Goal: Task Accomplishment & Management: Manage account settings

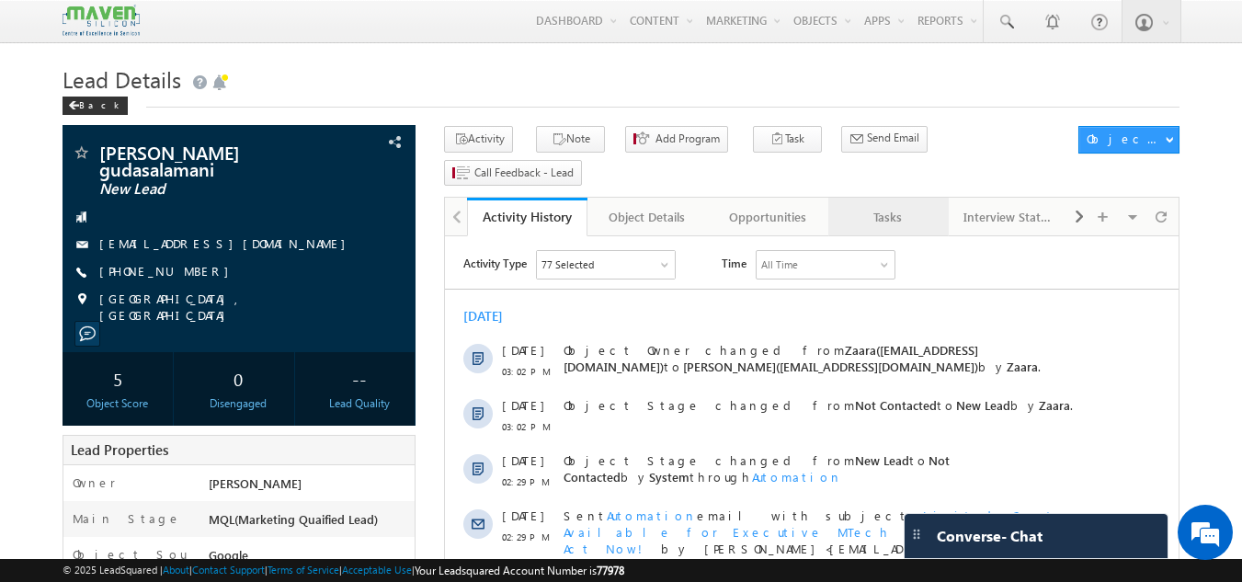
click at [917, 206] on div "Tasks" at bounding box center [887, 217] width 89 height 22
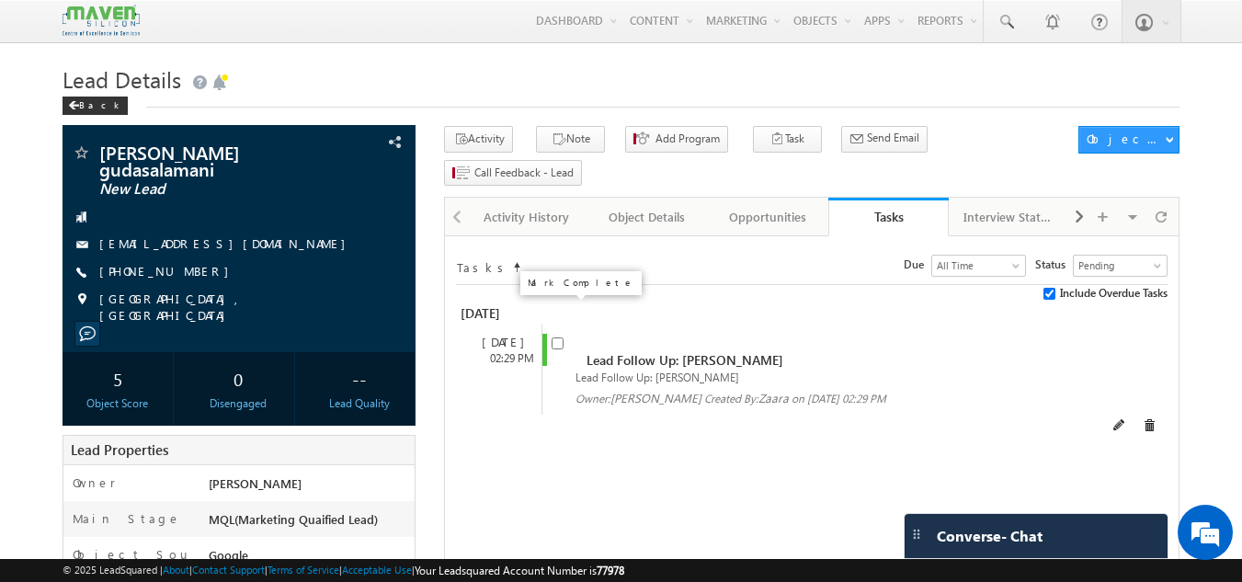
click at [552, 337] on input "checkbox" at bounding box center [557, 343] width 12 height 12
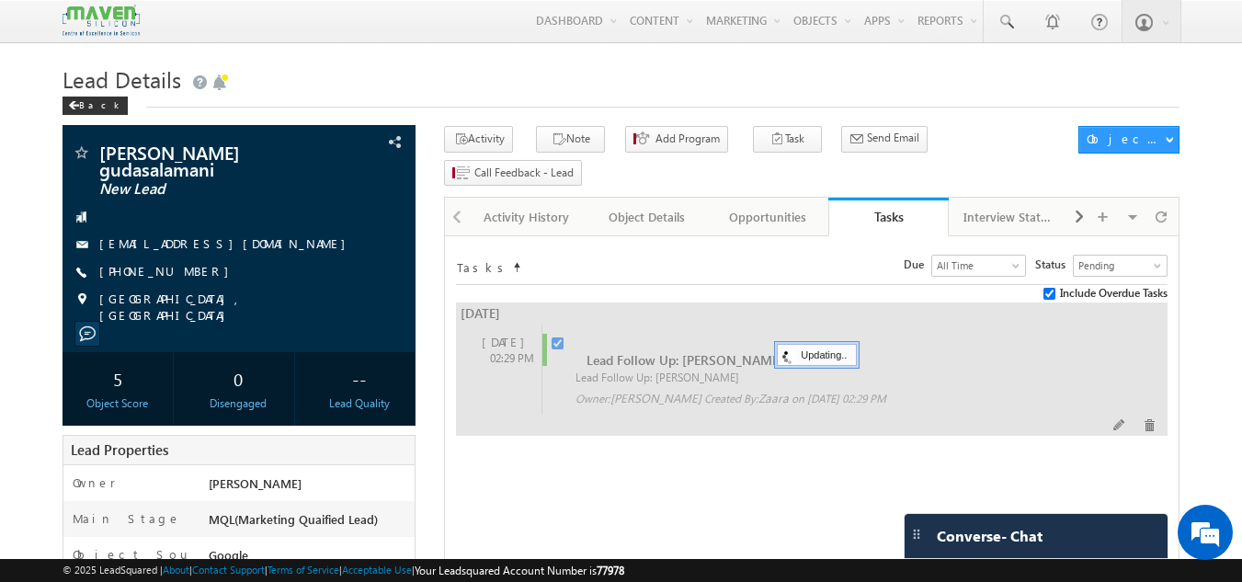
checkbox input "false"
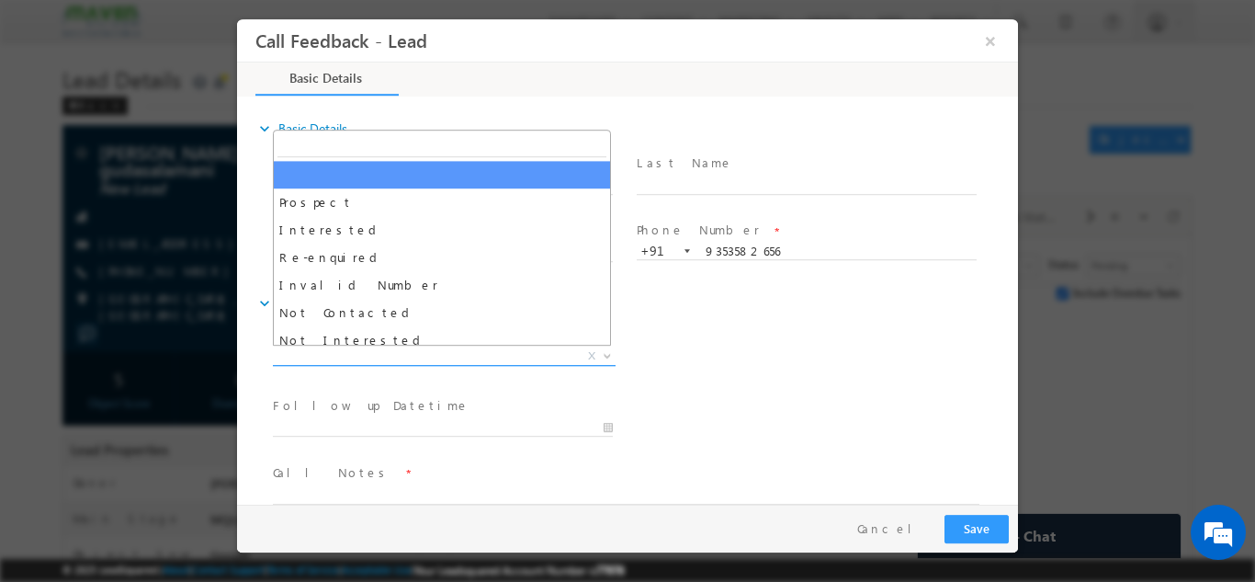
click at [501, 358] on span "X" at bounding box center [444, 355] width 343 height 18
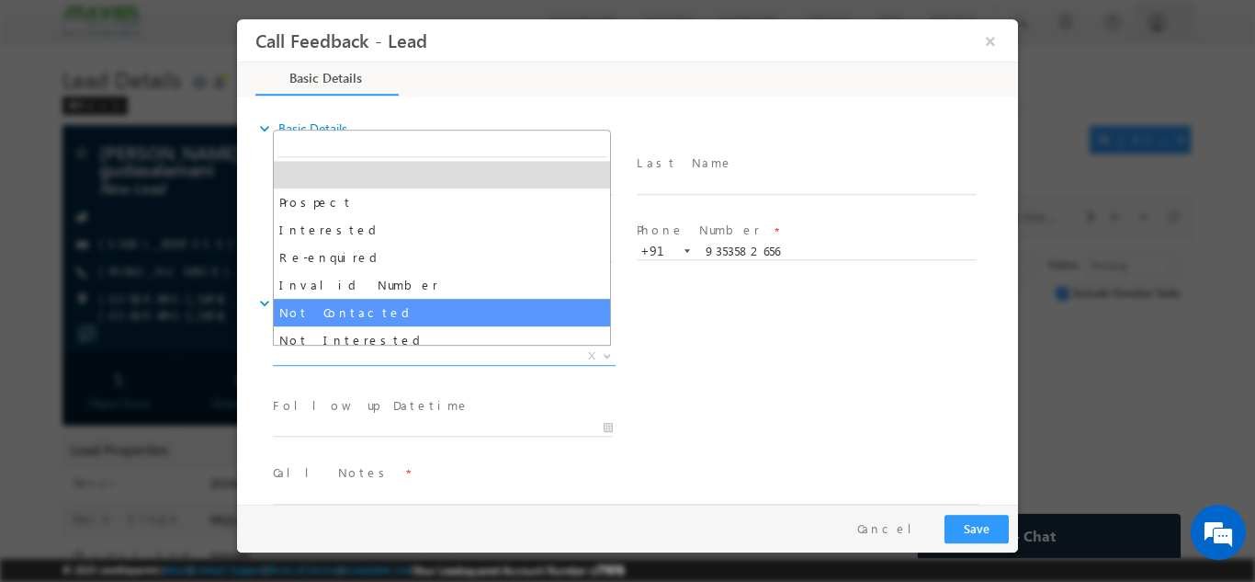
select select "Not Contacted"
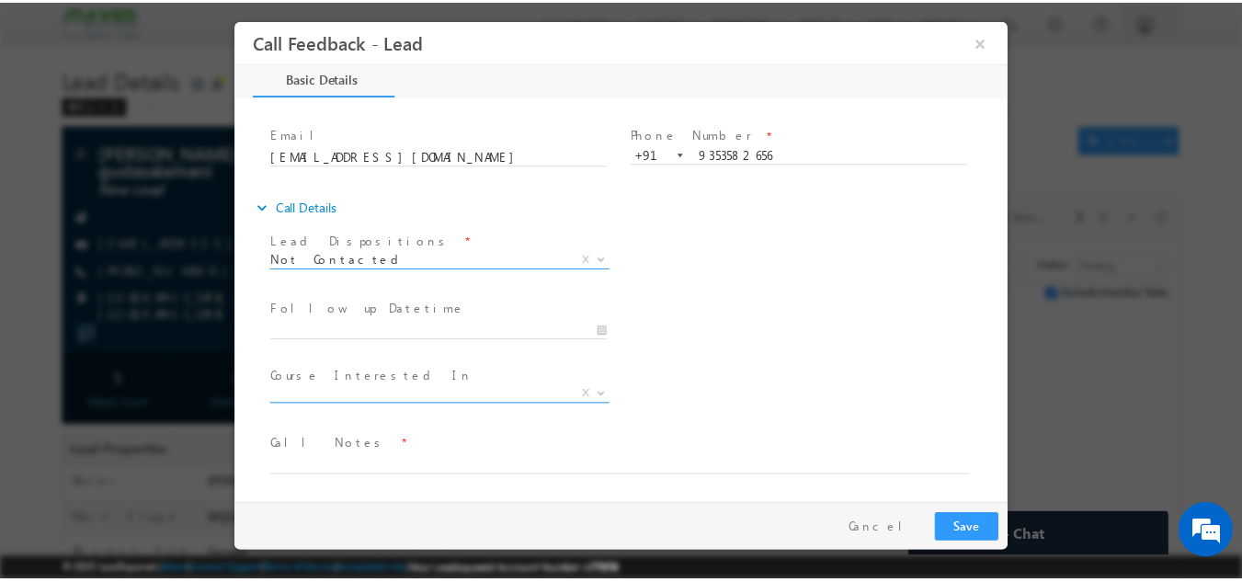
scroll to position [97, 0]
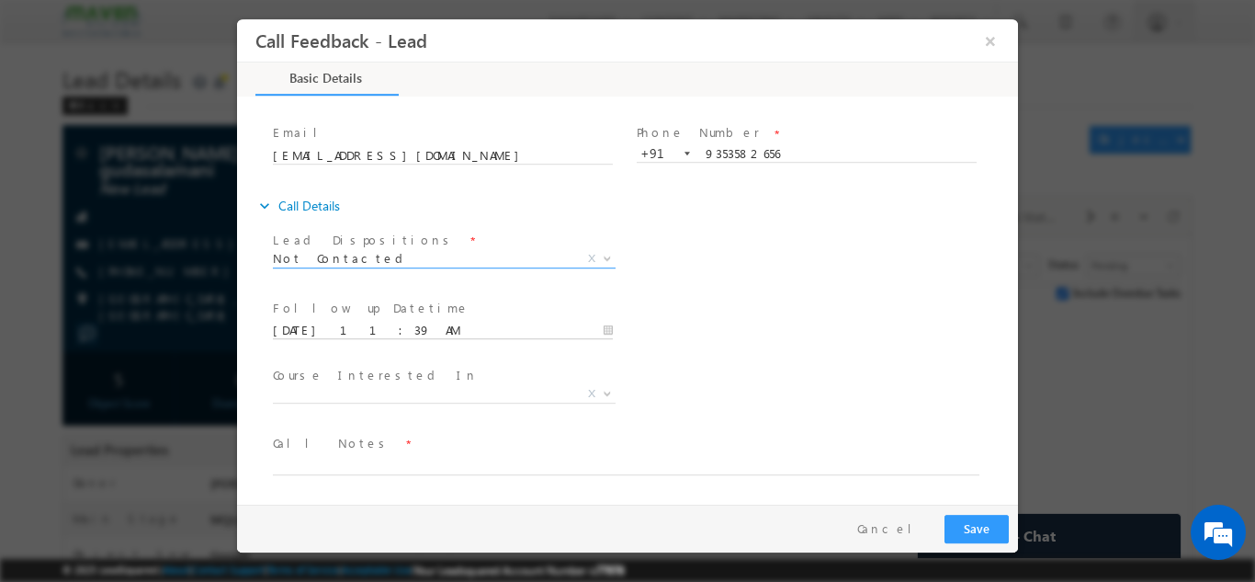
click at [445, 326] on input "30/09/2025 11:39 AM" at bounding box center [443, 330] width 340 height 18
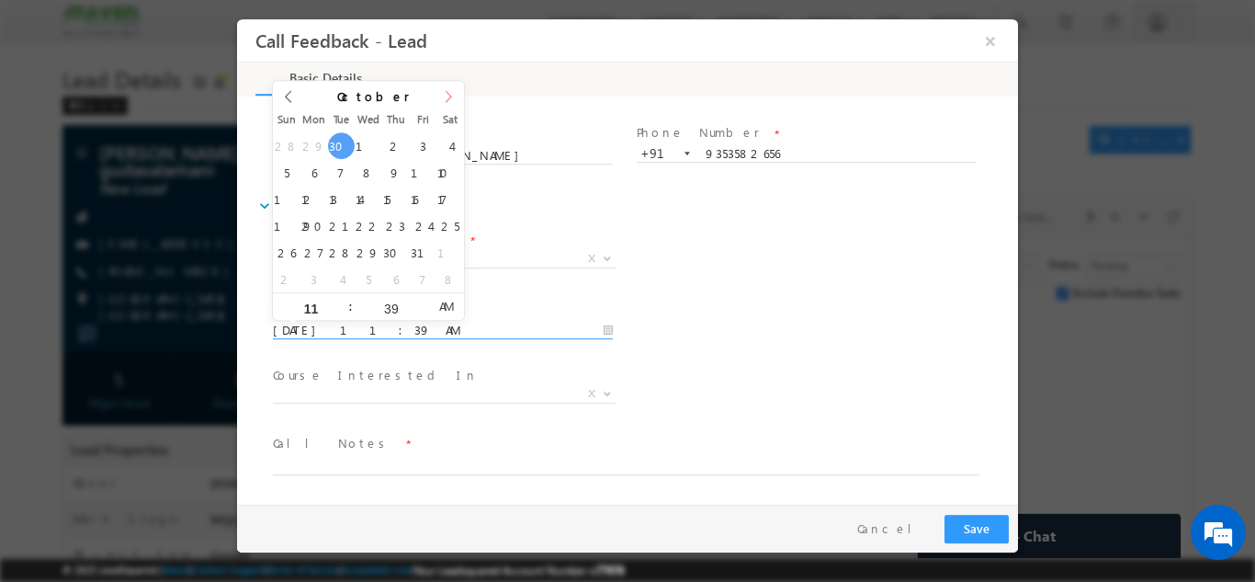
click at [439, 99] on span at bounding box center [448, 102] width 31 height 44
type input "01/10/2025 11:39 AM"
click at [709, 266] on div "Lead Dispositions * Prospect Interested Re-enquired Invalid Number Not Contacte…" at bounding box center [643, 260] width 749 height 68
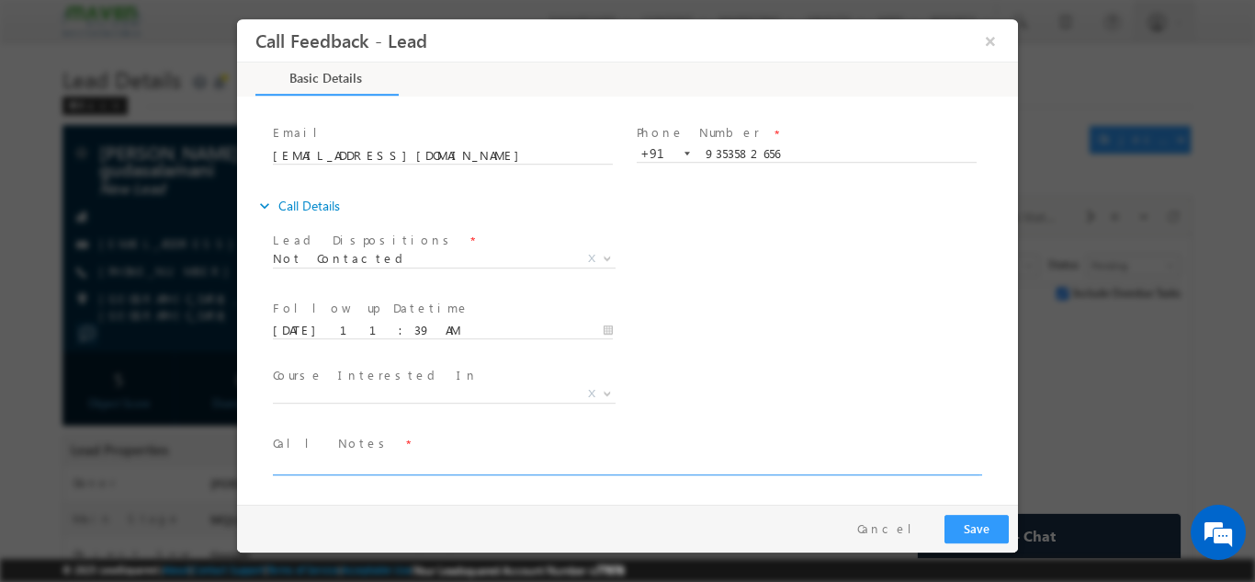
click at [414, 460] on textarea at bounding box center [626, 463] width 707 height 21
type textarea "rnr"
click at [970, 534] on button "Save" at bounding box center [977, 528] width 64 height 28
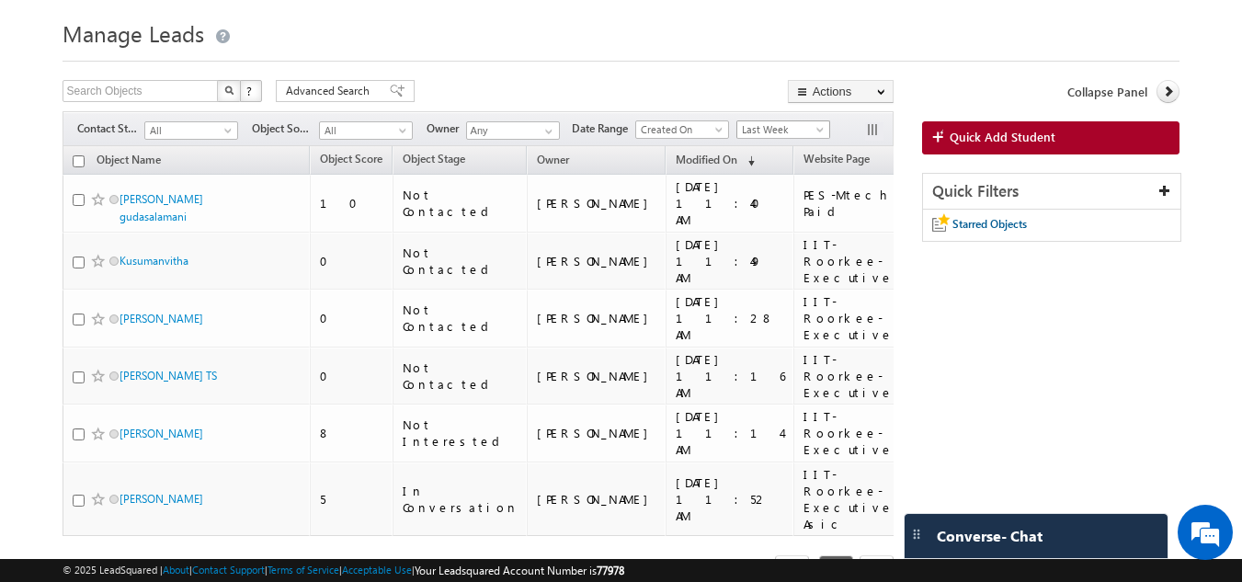
click at [746, 134] on span "Last Week" at bounding box center [780, 129] width 87 height 17
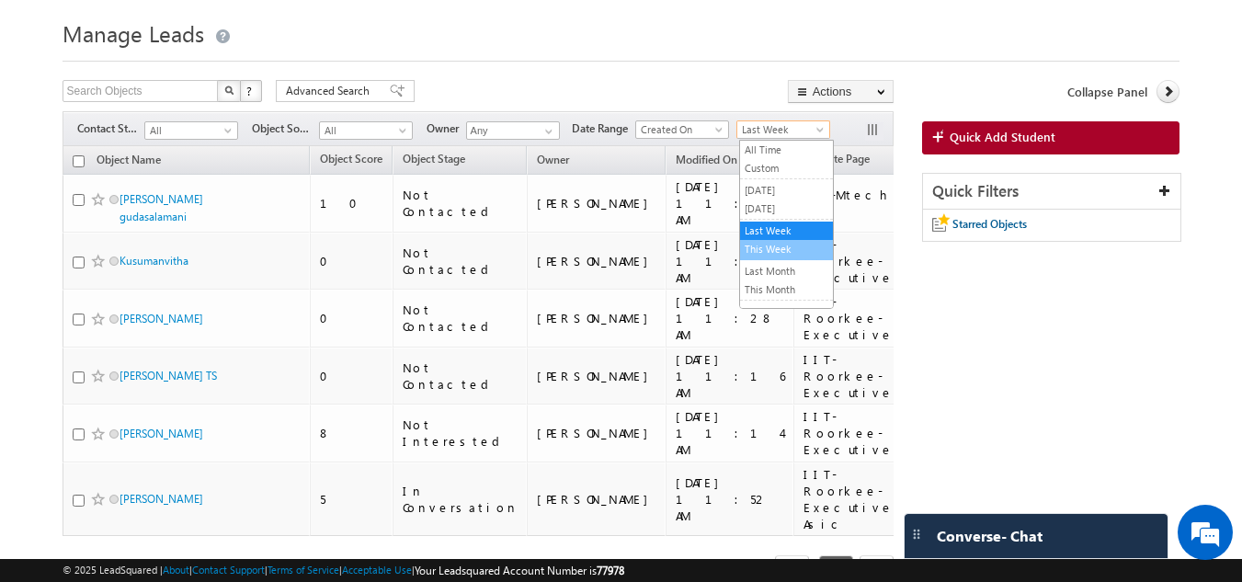
click at [754, 250] on link "This Week" at bounding box center [786, 249] width 93 height 17
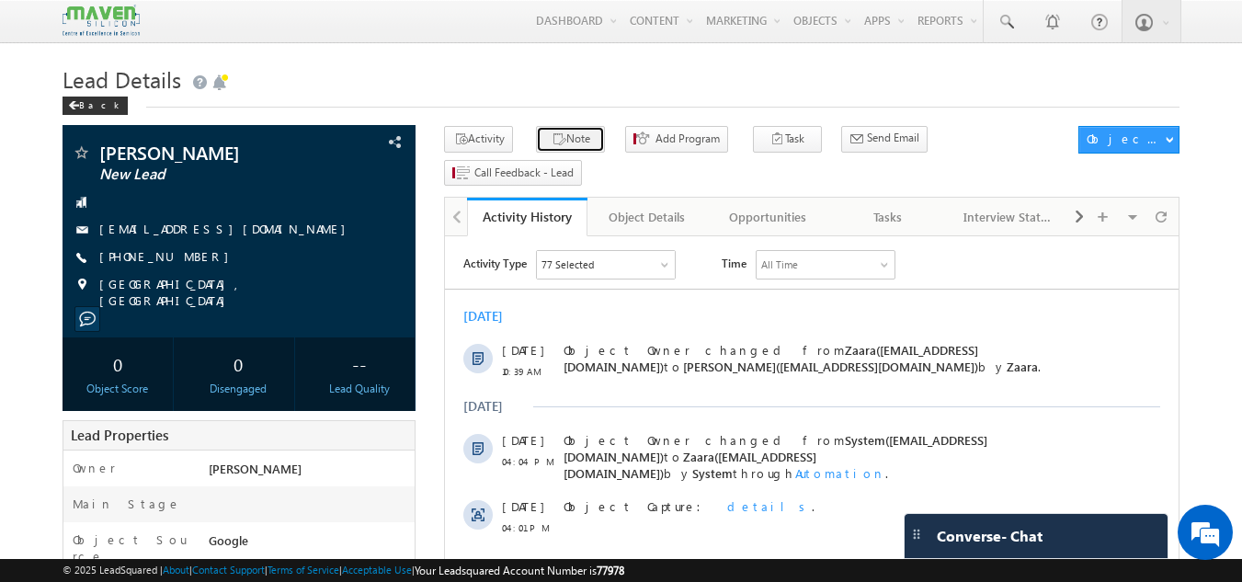
click at [559, 142] on button "Note" at bounding box center [570, 139] width 69 height 27
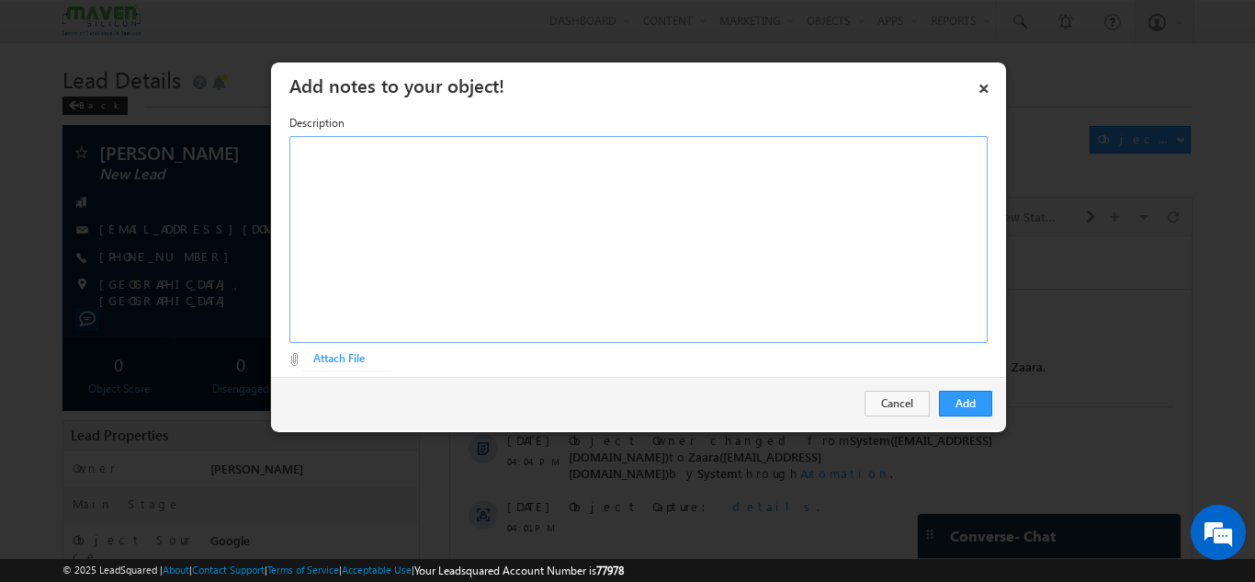
drag, startPoint x: 611, startPoint y: 260, endPoint x: 640, endPoint y: 254, distance: 29.2
click at [612, 256] on div "Rich Text Editor, Description-inline-editor-div" at bounding box center [639, 239] width 699 height 207
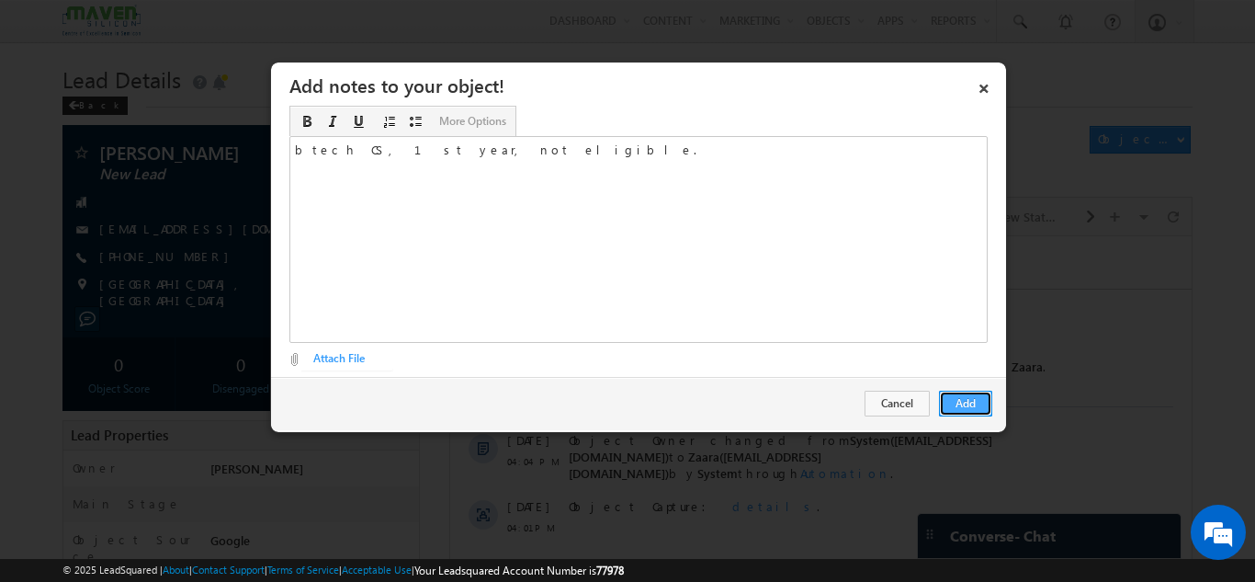
click at [971, 401] on button "Add" at bounding box center [965, 404] width 53 height 26
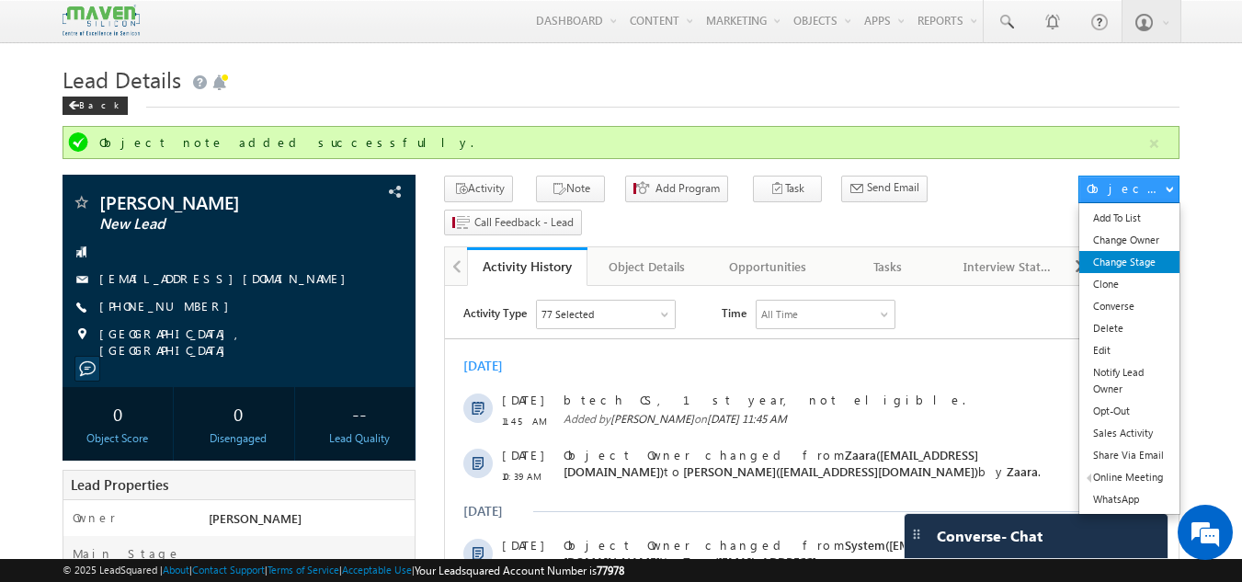
click at [1129, 267] on link "Change Stage" at bounding box center [1129, 262] width 100 height 22
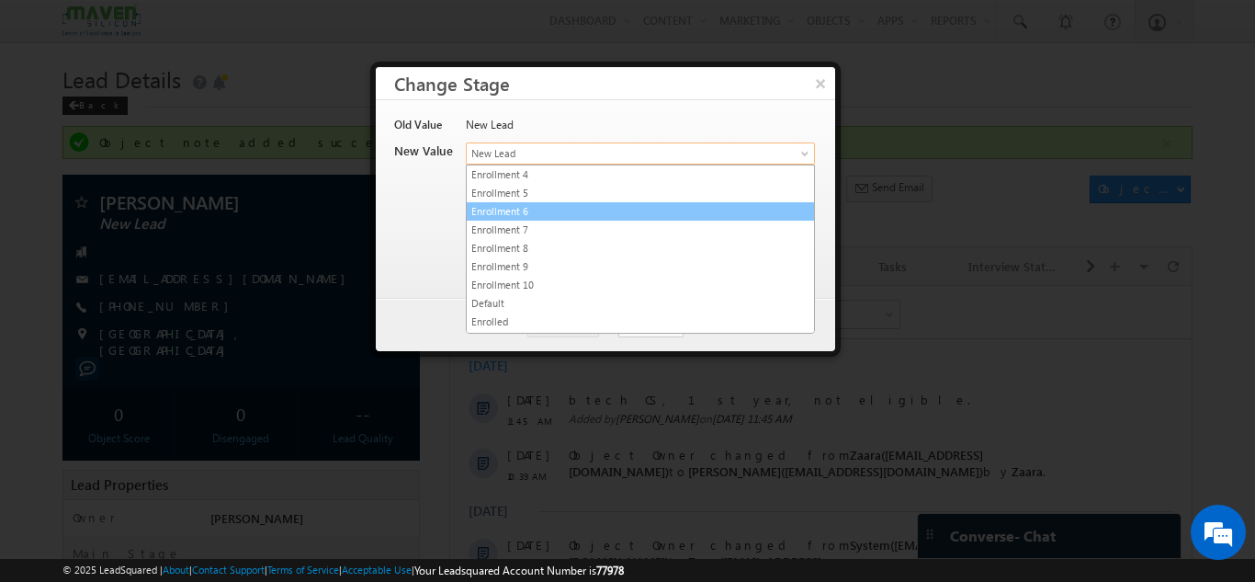
scroll to position [347, 0]
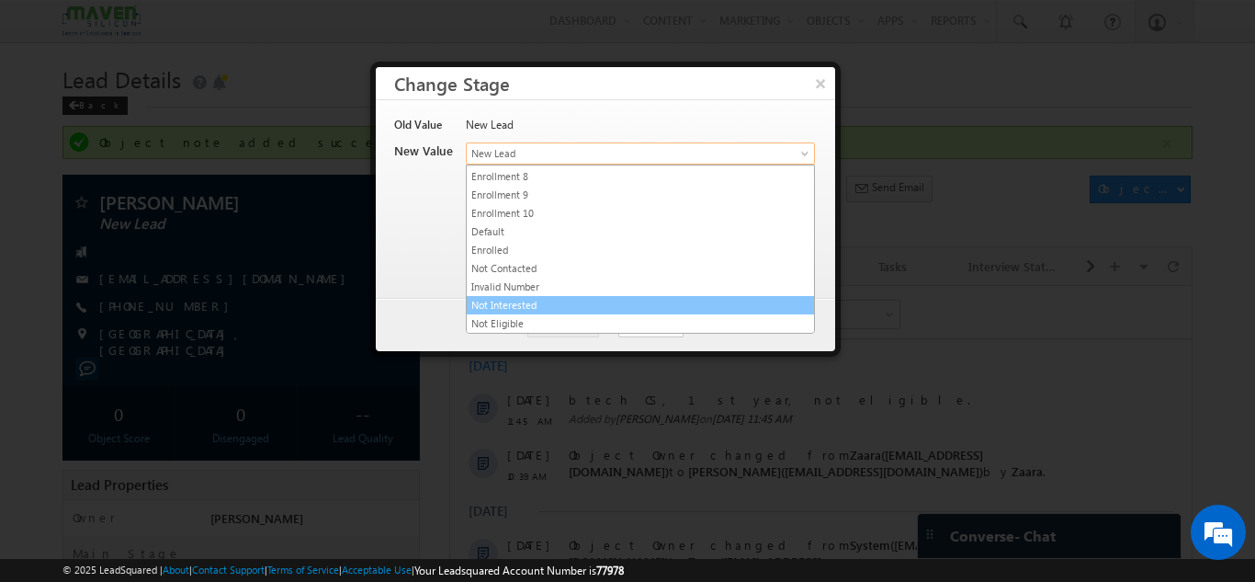
click at [566, 302] on link "Not Interested" at bounding box center [640, 305] width 347 height 17
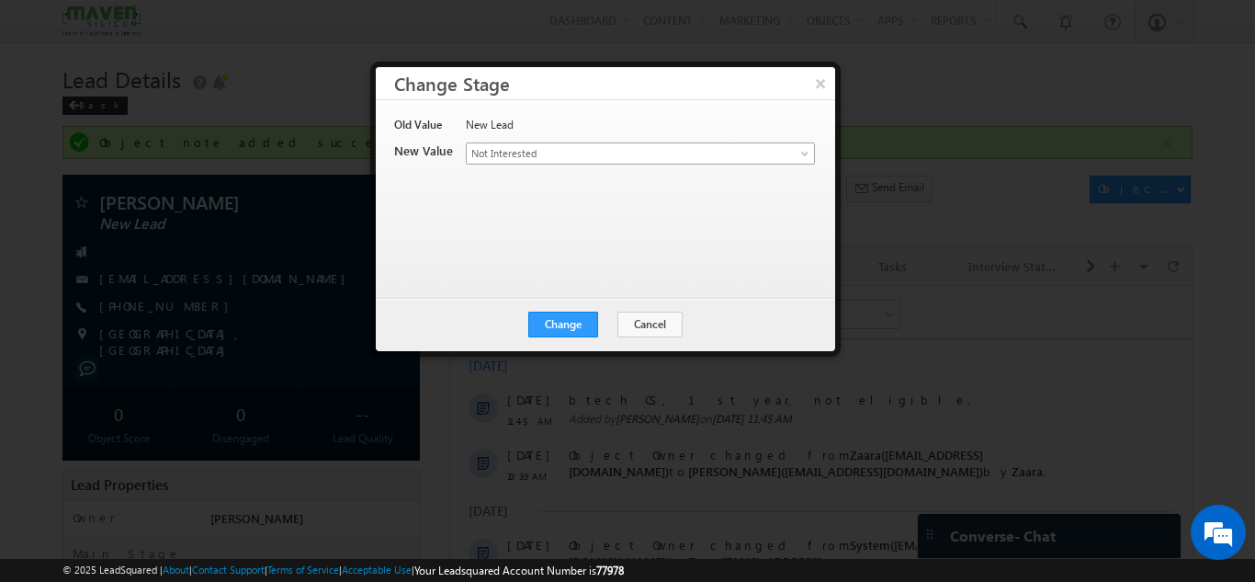
click at [597, 161] on span "Not Interested" at bounding box center [610, 153] width 287 height 17
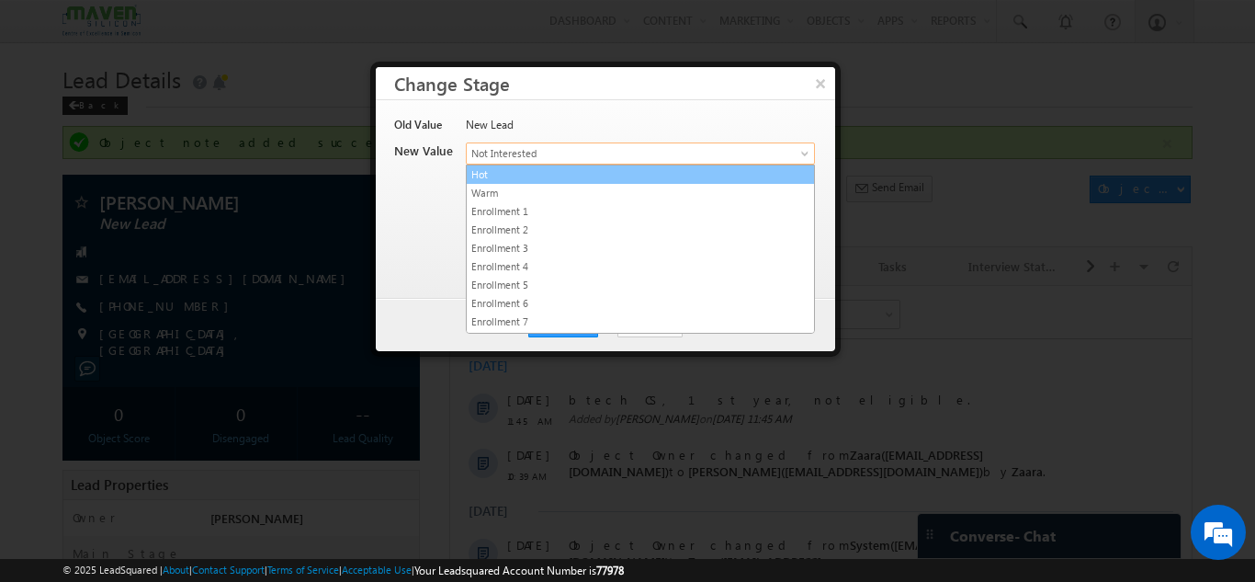
scroll to position [92, 0]
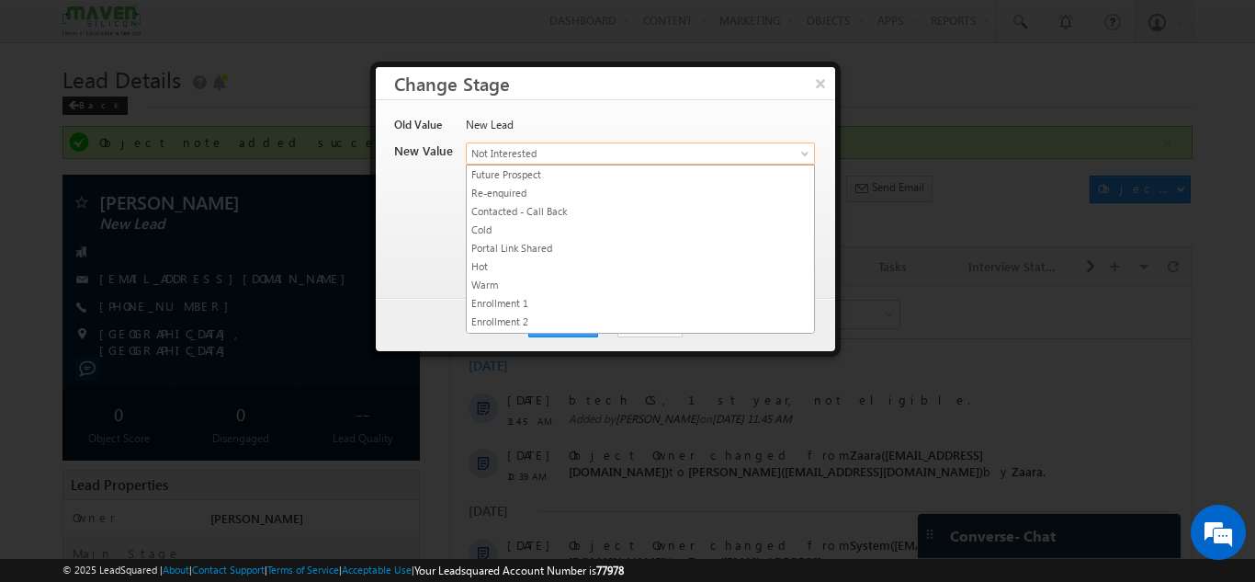
click at [958, 267] on div at bounding box center [627, 291] width 1255 height 582
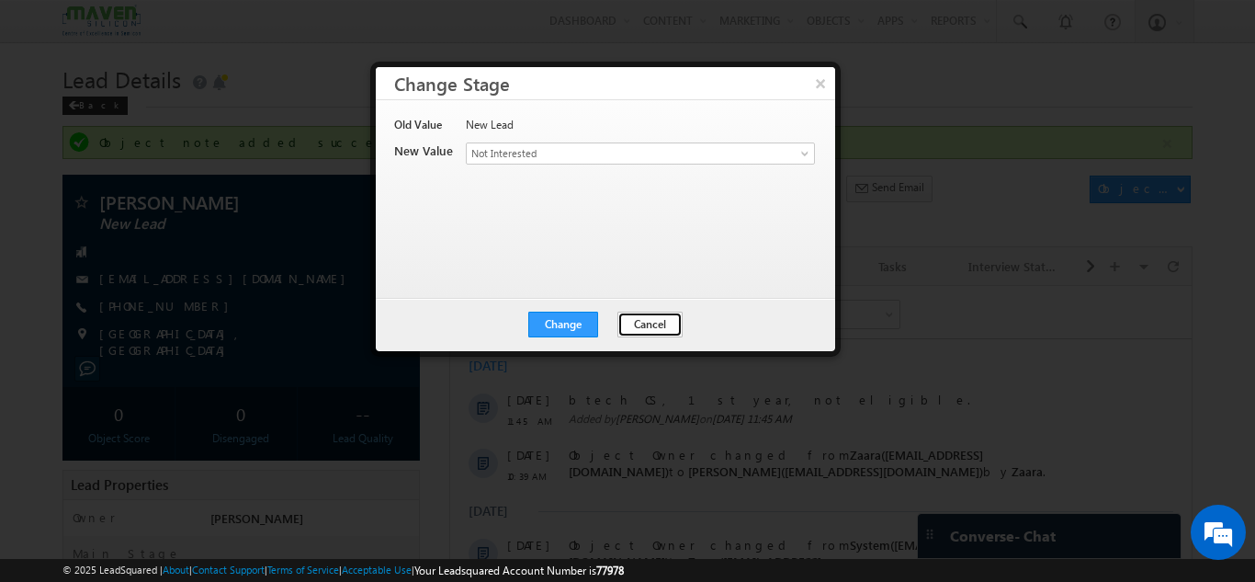
drag, startPoint x: 643, startPoint y: 331, endPoint x: 337, endPoint y: 40, distance: 422.6
click at [643, 331] on button "Cancel" at bounding box center [650, 325] width 65 height 26
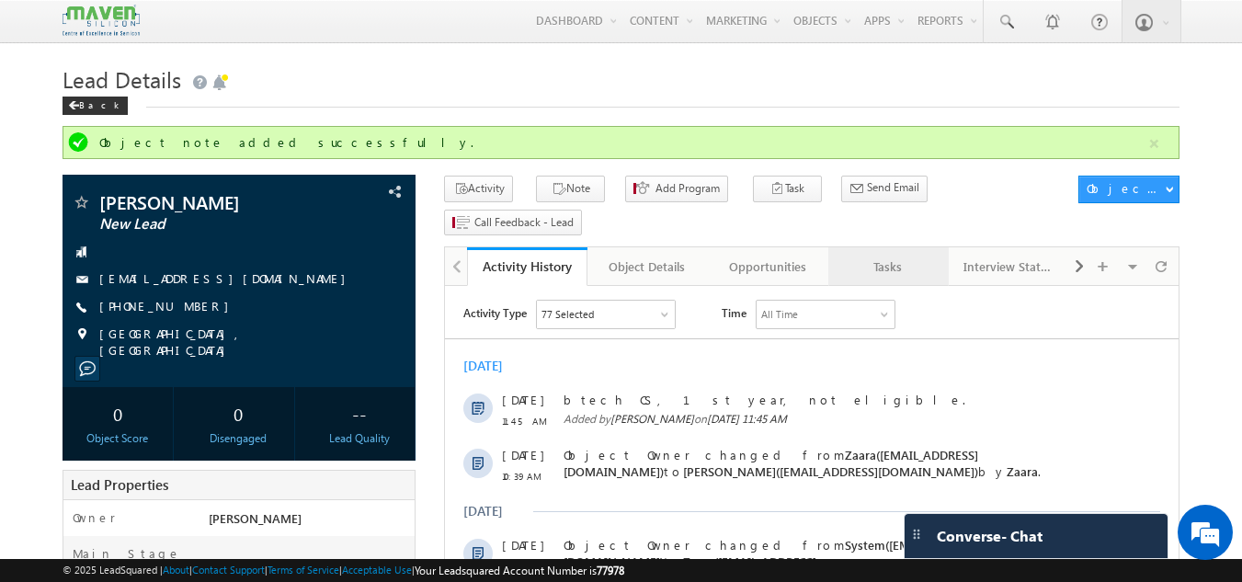
click at [866, 256] on div "Tasks" at bounding box center [887, 267] width 89 height 22
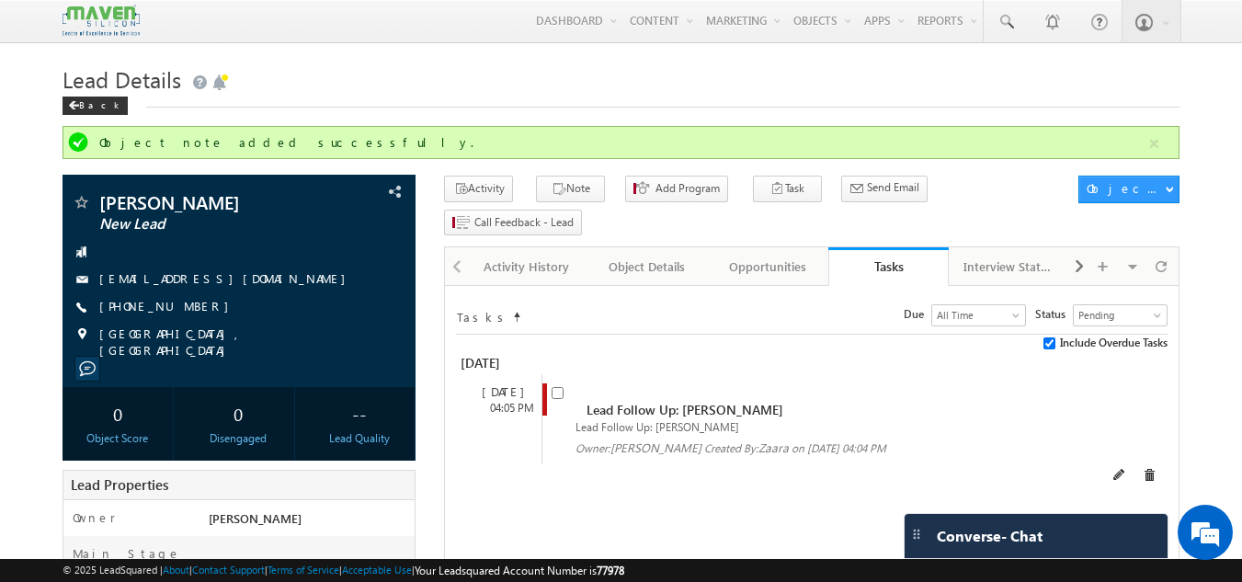
click at [554, 387] on input "checkbox" at bounding box center [557, 393] width 12 height 12
checkbox input "false"
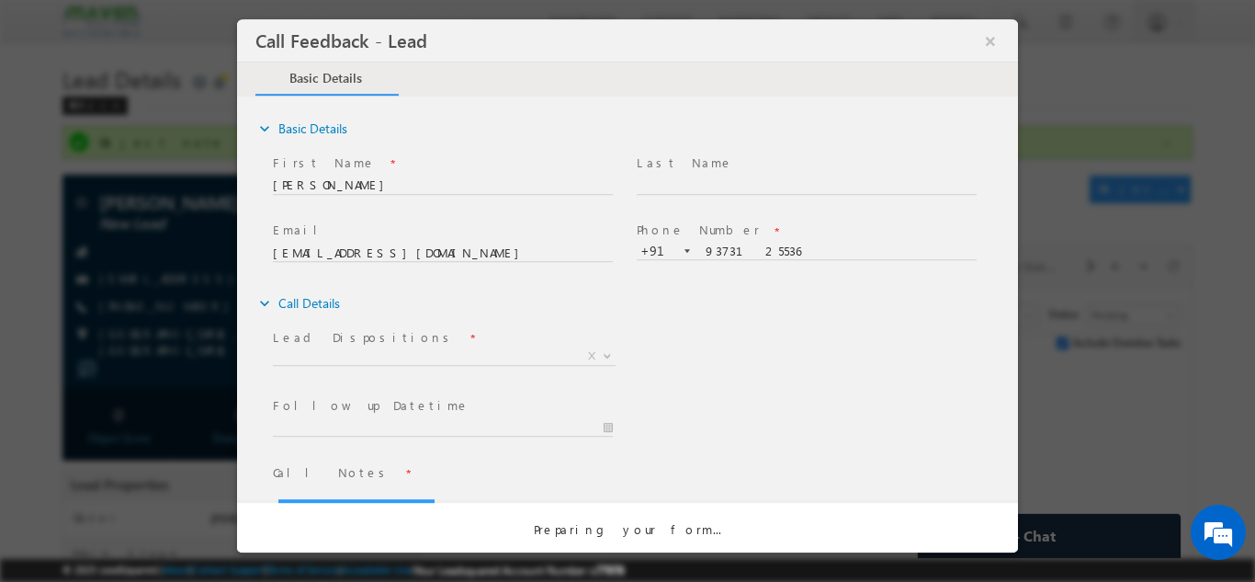
scroll to position [0, 0]
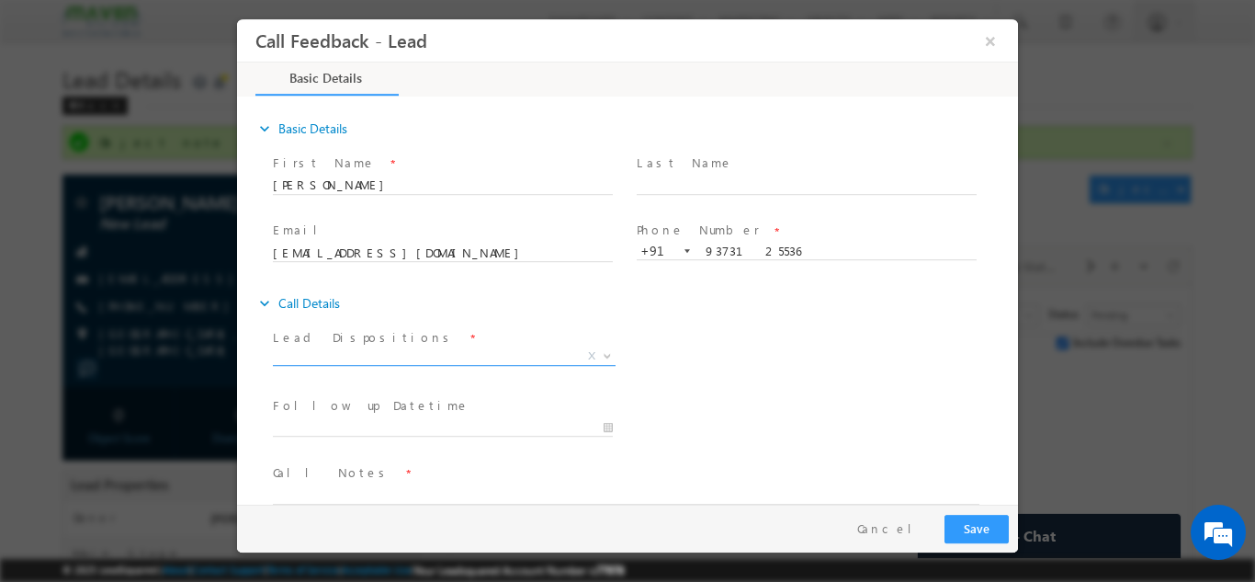
click at [512, 352] on span "X" at bounding box center [444, 355] width 343 height 18
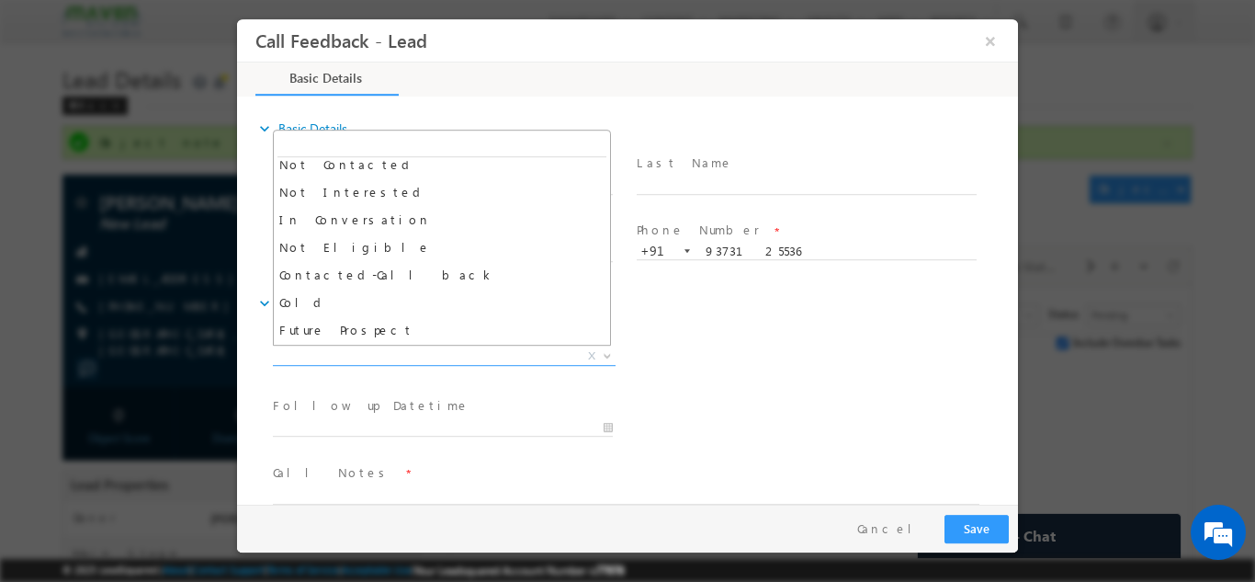
scroll to position [175, 0]
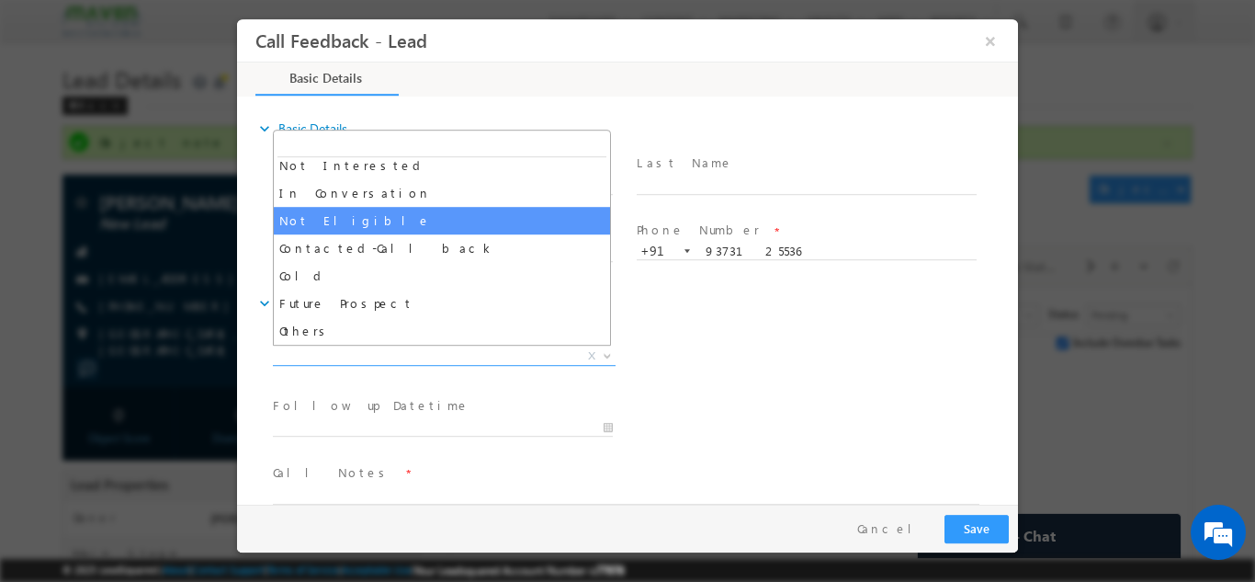
select select "Not Eligible"
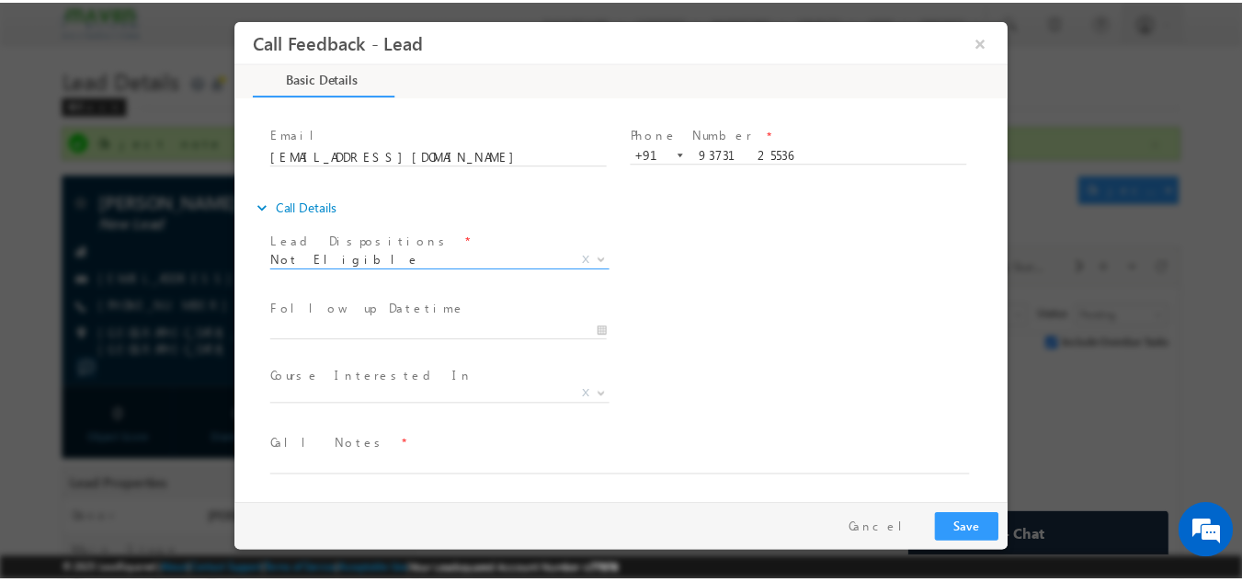
scroll to position [97, 0]
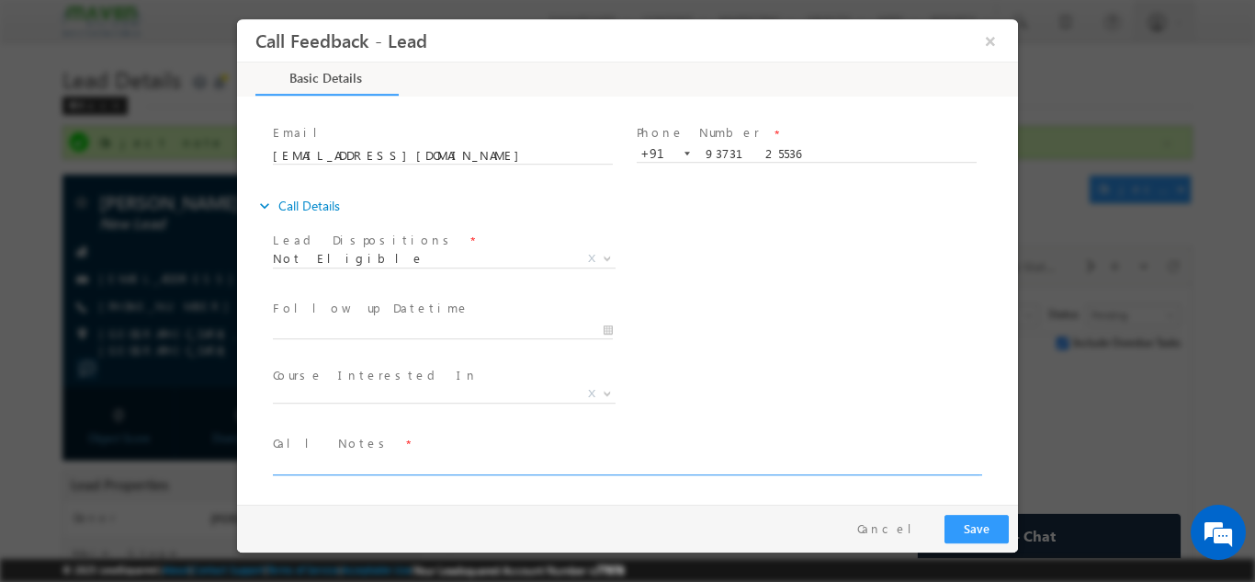
click at [487, 460] on textarea at bounding box center [626, 463] width 707 height 21
type textarea "btech cs 1st yr student."
drag, startPoint x: 985, startPoint y: 526, endPoint x: 1386, endPoint y: 483, distance: 403.0
click at [985, 526] on button "Save" at bounding box center [977, 528] width 64 height 28
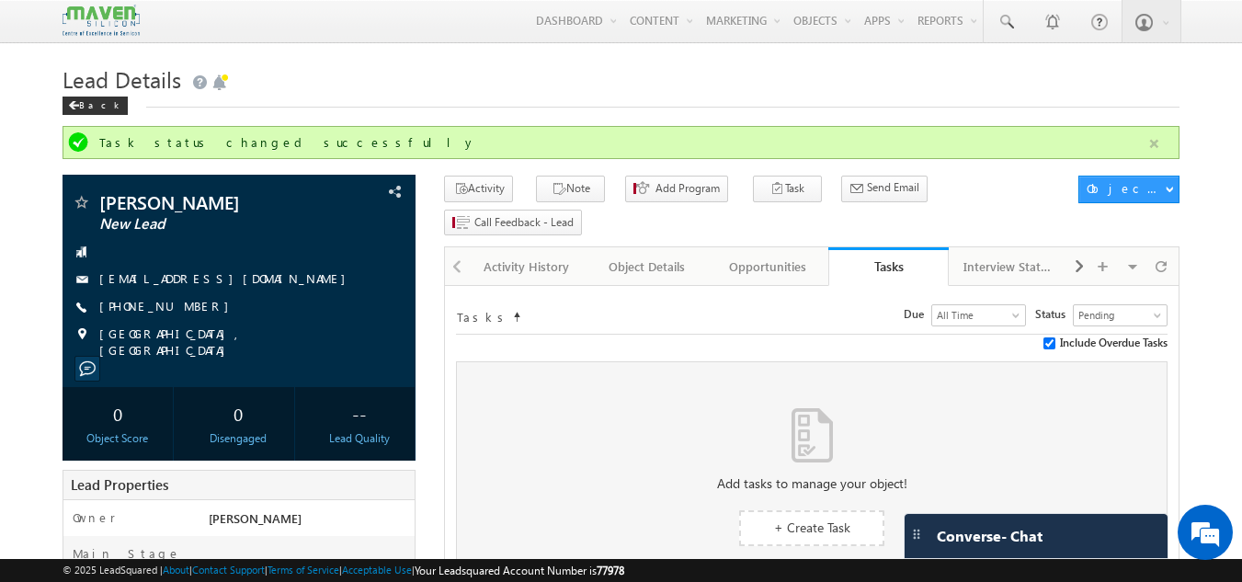
click at [1156, 146] on button "button" at bounding box center [1153, 143] width 23 height 23
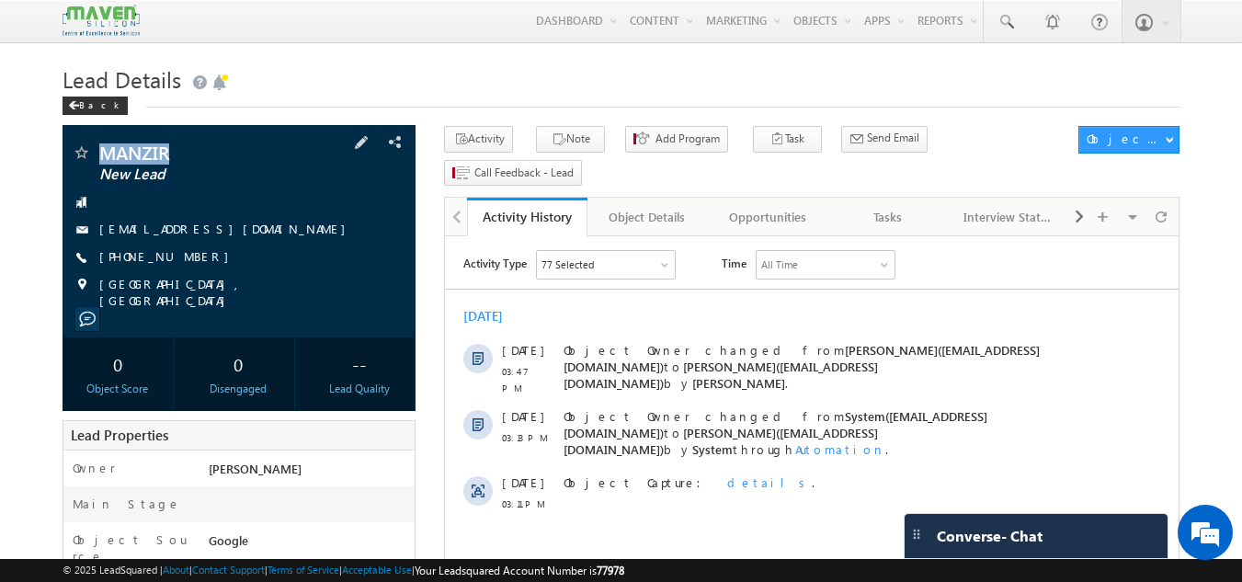
drag, startPoint x: 98, startPoint y: 151, endPoint x: 175, endPoint y: 157, distance: 76.6
click at [175, 157] on span "MANZIR" at bounding box center [208, 152] width 218 height 18
click at [244, 167] on span "New Lead" at bounding box center [208, 174] width 218 height 18
drag, startPoint x: 95, startPoint y: 153, endPoint x: 165, endPoint y: 159, distance: 71.1
click at [165, 159] on div "MANZIR New Lead" at bounding box center [239, 152] width 335 height 18
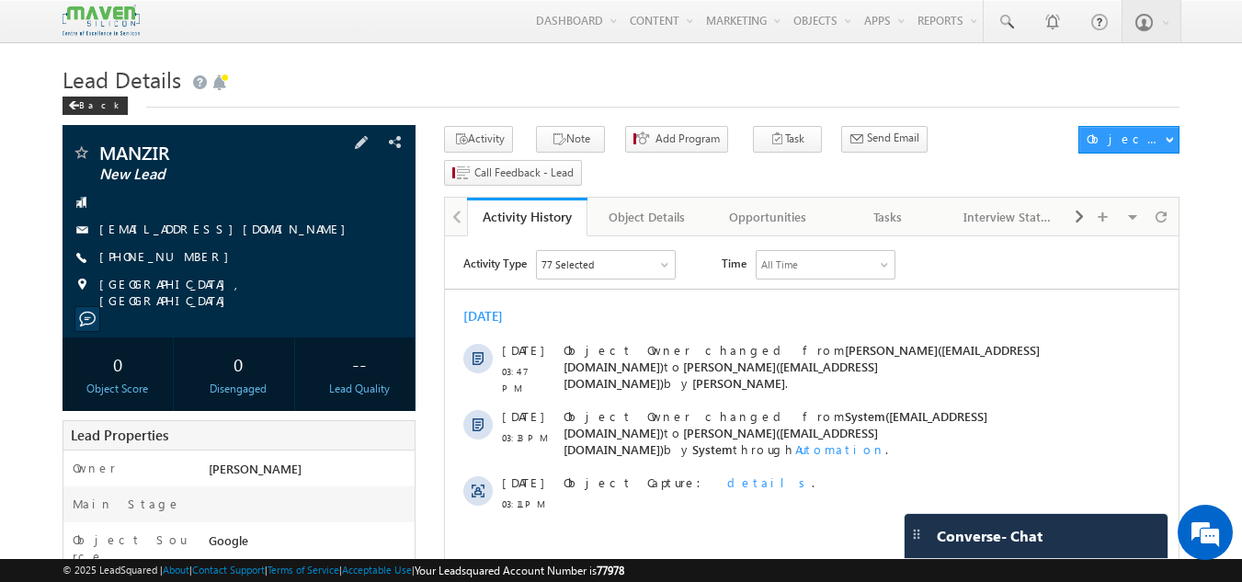
click at [216, 170] on span "New Lead" at bounding box center [208, 174] width 218 height 18
drag, startPoint x: 97, startPoint y: 175, endPoint x: 163, endPoint y: 171, distance: 66.3
click at [163, 171] on div "MANZIR New Lead [EMAIL_ADDRESS][DOMAIN_NAME] [PHONE_NUMBER]" at bounding box center [239, 225] width 335 height 165
drag, startPoint x: 96, startPoint y: 154, endPoint x: 171, endPoint y: 185, distance: 81.2
click at [171, 185] on div "MANZIR New Lead [EMAIL_ADDRESS][DOMAIN_NAME] [PHONE_NUMBER]" at bounding box center [239, 225] width 335 height 165
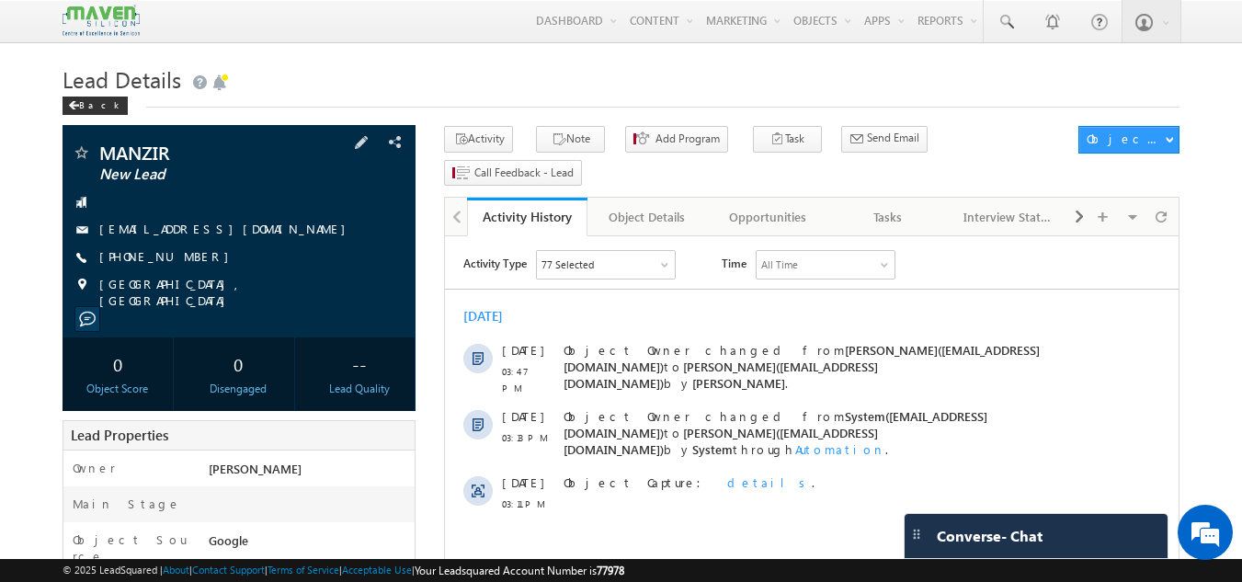
click at [318, 241] on div "MANZIR New Lead [EMAIL_ADDRESS][DOMAIN_NAME] [PHONE_NUMBER]" at bounding box center [239, 225] width 335 height 165
drag, startPoint x: 97, startPoint y: 143, endPoint x: 182, endPoint y: 174, distance: 90.7
click at [182, 174] on div "MANZIR New Lead [EMAIL_ADDRESS][DOMAIN_NAME]" at bounding box center [239, 231] width 354 height 212
click at [311, 223] on div "[EMAIL_ADDRESS][DOMAIN_NAME]" at bounding box center [239, 230] width 335 height 18
drag, startPoint x: 97, startPoint y: 148, endPoint x: 211, endPoint y: 170, distance: 116.1
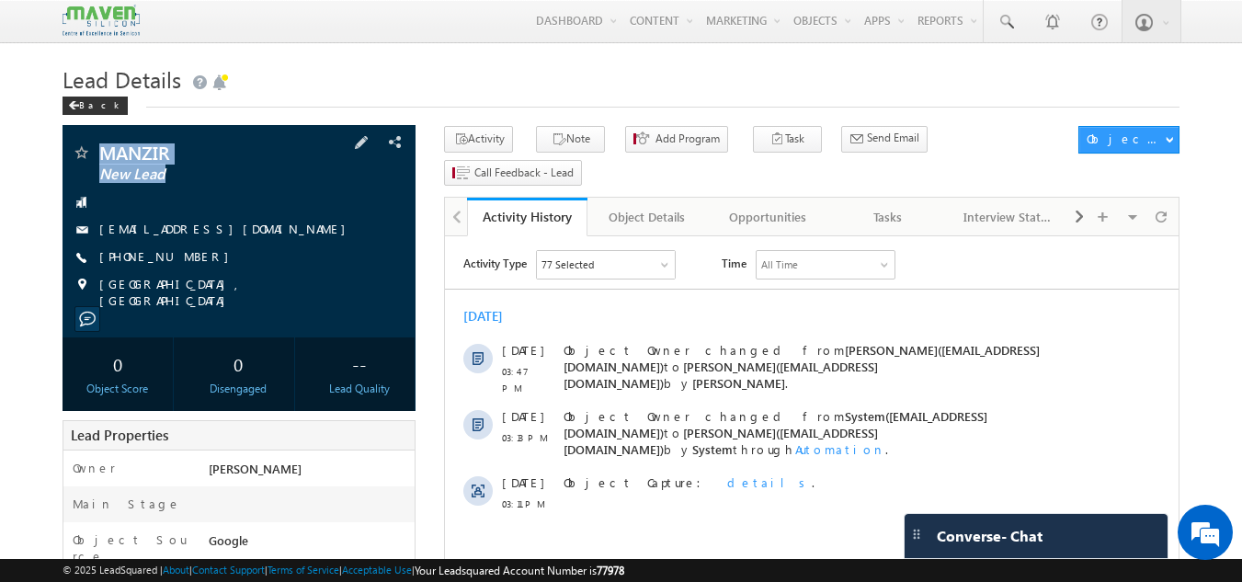
click at [211, 162] on div "MANZIR New Lead" at bounding box center [239, 152] width 335 height 18
click at [296, 212] on div "MANZIR New Lead [EMAIL_ADDRESS][DOMAIN_NAME] [PHONE_NUMBER]" at bounding box center [239, 225] width 335 height 165
drag, startPoint x: 98, startPoint y: 145, endPoint x: 205, endPoint y: 179, distance: 111.9
click at [205, 162] on div "MANZIR New Lead" at bounding box center [239, 152] width 335 height 18
click at [283, 208] on div at bounding box center [239, 202] width 335 height 18
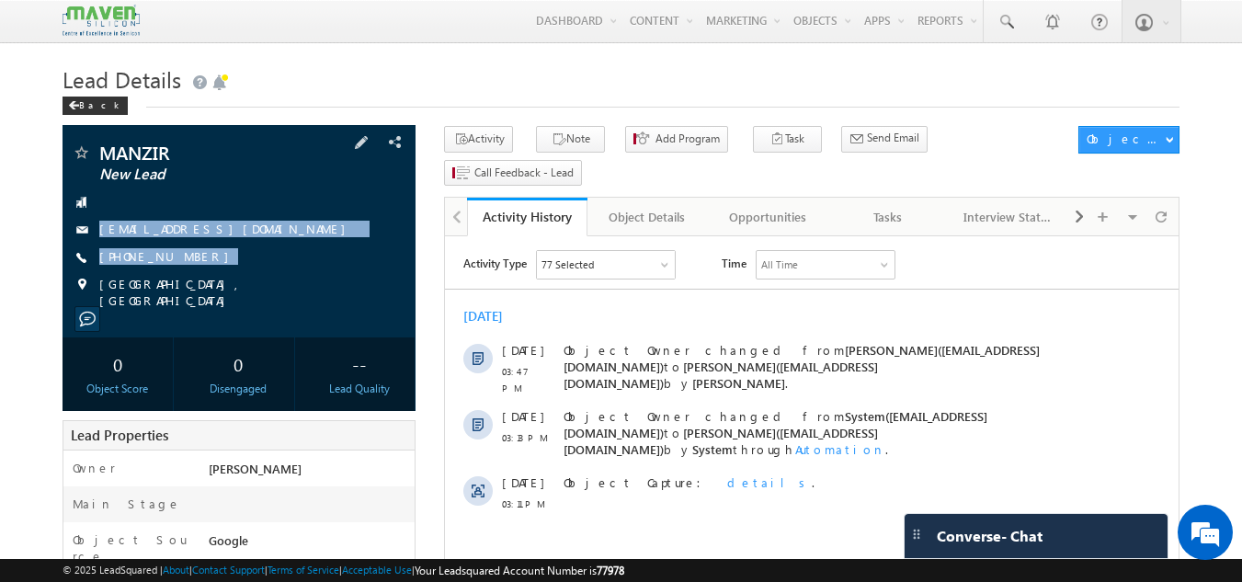
drag, startPoint x: 88, startPoint y: 205, endPoint x: 242, endPoint y: 270, distance: 166.8
click at [242, 270] on div "MANZIR New Lead [EMAIL_ADDRESS][DOMAIN_NAME] [PHONE_NUMBER]" at bounding box center [239, 225] width 335 height 165
click at [329, 278] on div "[GEOGRAPHIC_DATA], [GEOGRAPHIC_DATA]" at bounding box center [239, 285] width 335 height 18
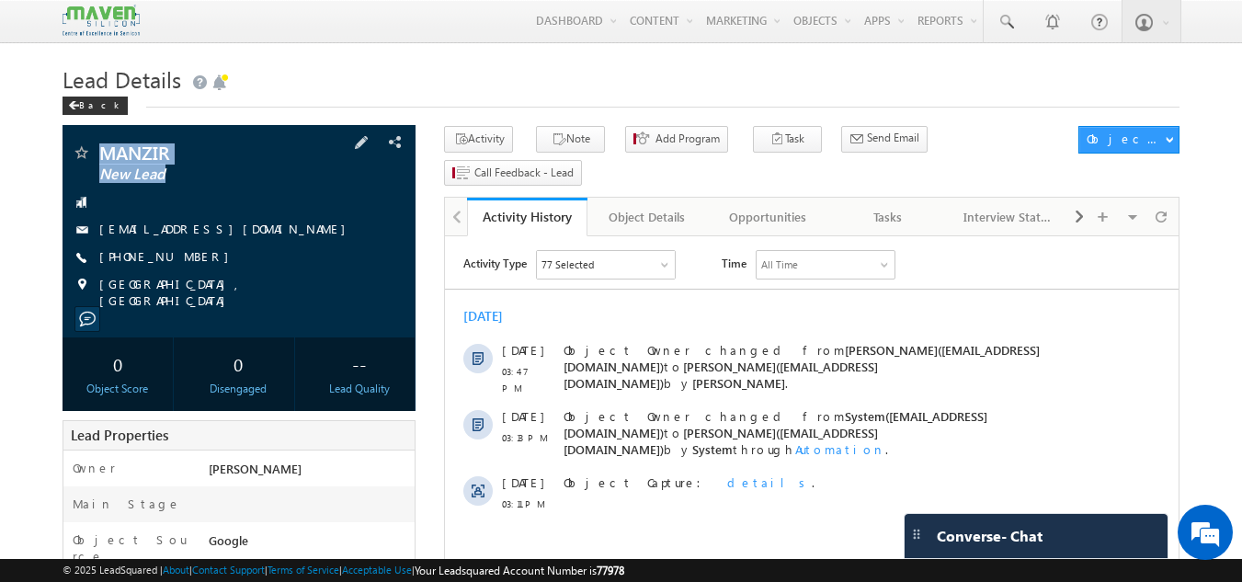
drag, startPoint x: 97, startPoint y: 148, endPoint x: 183, endPoint y: 176, distance: 91.0
click at [183, 162] on div "MANZIR New Lead" at bounding box center [239, 152] width 335 height 18
click at [346, 231] on div "[EMAIL_ADDRESS][DOMAIN_NAME]" at bounding box center [239, 230] width 335 height 18
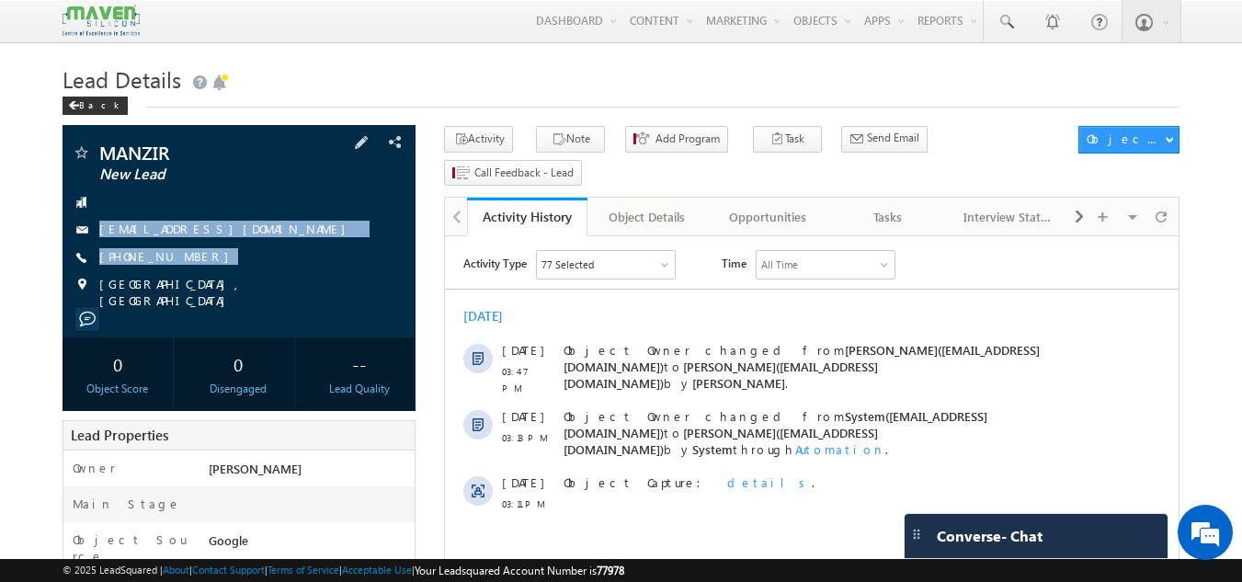
drag, startPoint x: 92, startPoint y: 222, endPoint x: 240, endPoint y: 277, distance: 157.9
click at [240, 277] on div "MANZIR New Lead [EMAIL_ADDRESS][DOMAIN_NAME] [PHONE_NUMBER]" at bounding box center [239, 225] width 335 height 165
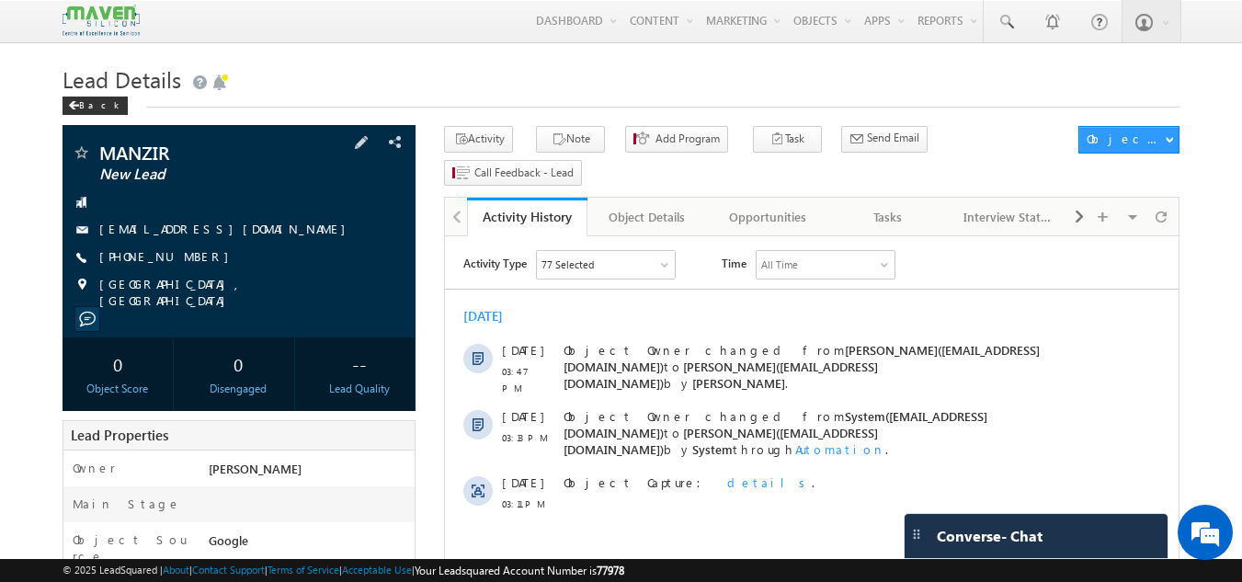
click at [213, 176] on span "New Lead" at bounding box center [208, 174] width 218 height 18
drag, startPoint x: 91, startPoint y: 151, endPoint x: 174, endPoint y: 187, distance: 90.5
click at [174, 187] on div "MANZIR New Lead [EMAIL_ADDRESS][DOMAIN_NAME] [PHONE_NUMBER]" at bounding box center [239, 225] width 335 height 165
click at [246, 207] on div at bounding box center [239, 202] width 335 height 18
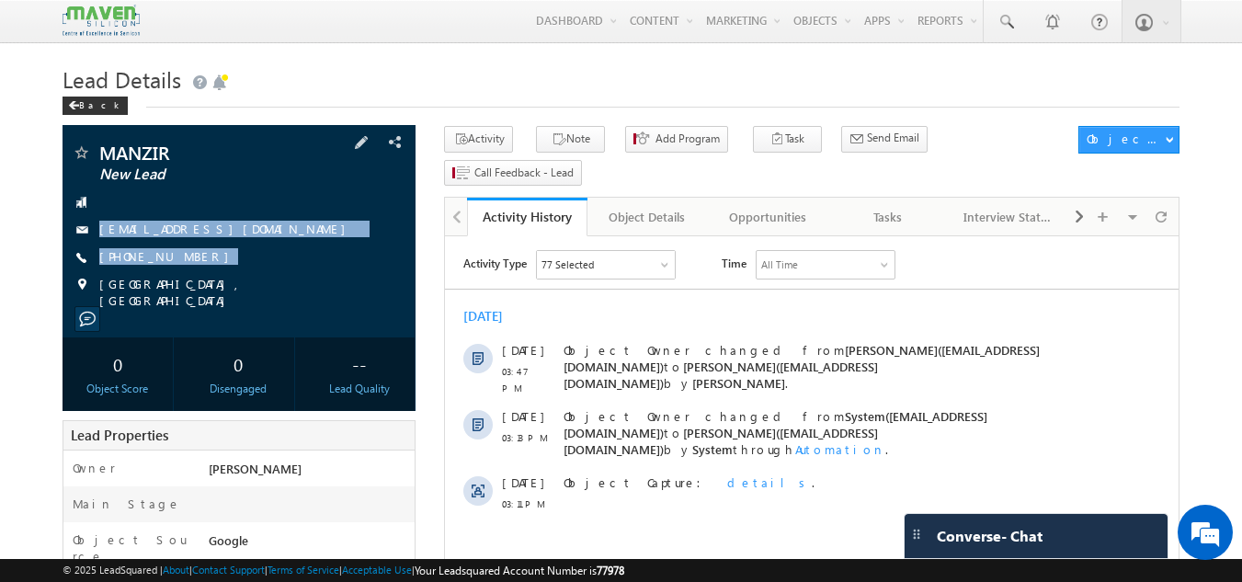
drag, startPoint x: 96, startPoint y: 227, endPoint x: 199, endPoint y: 271, distance: 112.8
click at [199, 271] on div "MANZIR New Lead [EMAIL_ADDRESS][DOMAIN_NAME] [PHONE_NUMBER]" at bounding box center [239, 225] width 335 height 165
click at [301, 274] on div "MANZIR New Lead [EMAIL_ADDRESS][DOMAIN_NAME] [PHONE_NUMBER]" at bounding box center [239, 225] width 335 height 165
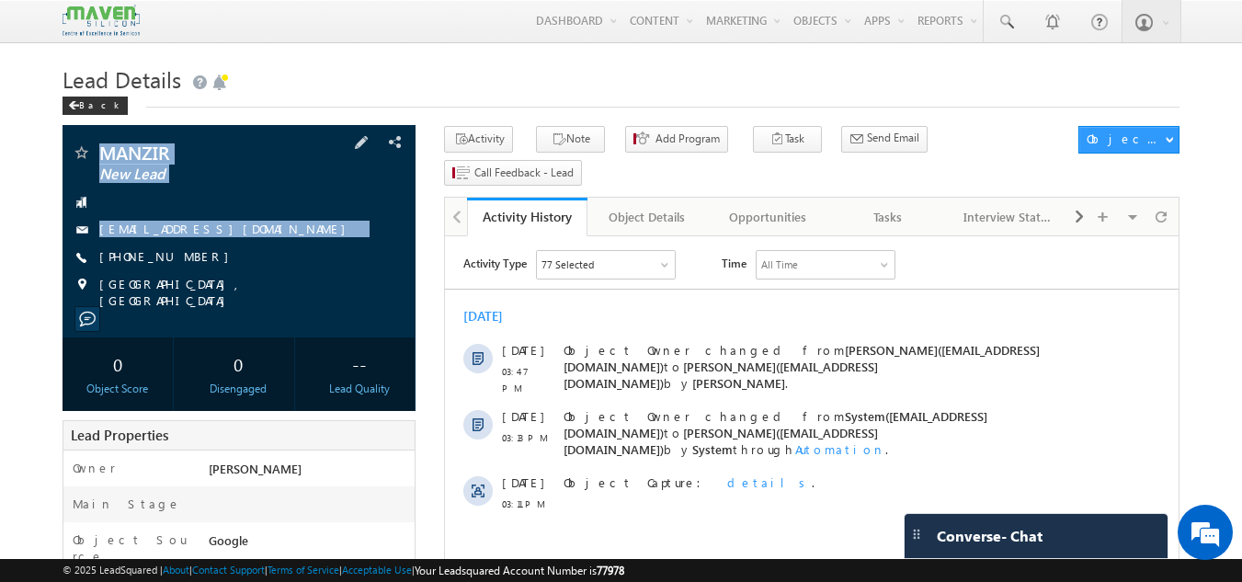
drag, startPoint x: 95, startPoint y: 142, endPoint x: 334, endPoint y: 261, distance: 266.8
click at [334, 261] on div "MANZIR New Lead [EMAIL_ADDRESS][DOMAIN_NAME]" at bounding box center [239, 231] width 354 height 212
click at [334, 261] on div "[PHONE_NUMBER]" at bounding box center [239, 257] width 335 height 18
drag, startPoint x: 95, startPoint y: 147, endPoint x: 351, endPoint y: 270, distance: 284.5
click at [351, 270] on div "MANZIR New Lead [EMAIL_ADDRESS][DOMAIN_NAME] [PHONE_NUMBER]" at bounding box center [239, 225] width 335 height 165
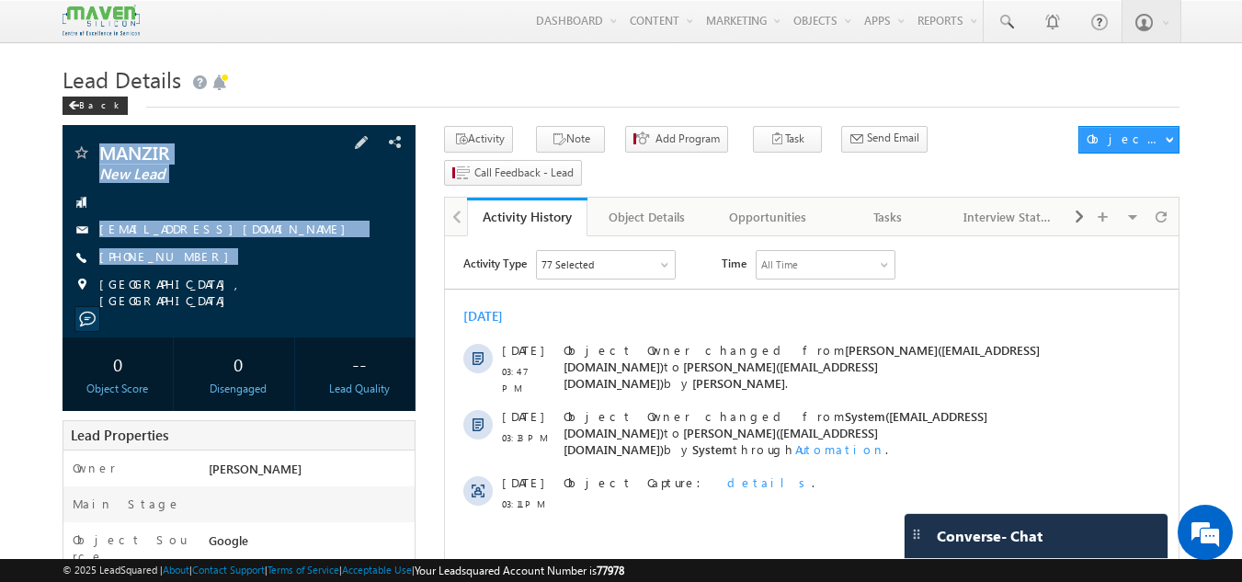
click at [351, 270] on div "MANZIR New Lead [EMAIL_ADDRESS][DOMAIN_NAME] [PHONE_NUMBER]" at bounding box center [239, 225] width 335 height 165
drag, startPoint x: 97, startPoint y: 144, endPoint x: 290, endPoint y: 243, distance: 217.4
click at [290, 243] on div "MANZIR New Lead [EMAIL_ADDRESS][DOMAIN_NAME] [PHONE_NUMBER]" at bounding box center [239, 225] width 335 height 165
click at [273, 213] on div "MANZIR New Lead [EMAIL_ADDRESS][DOMAIN_NAME] [PHONE_NUMBER]" at bounding box center [239, 225] width 335 height 165
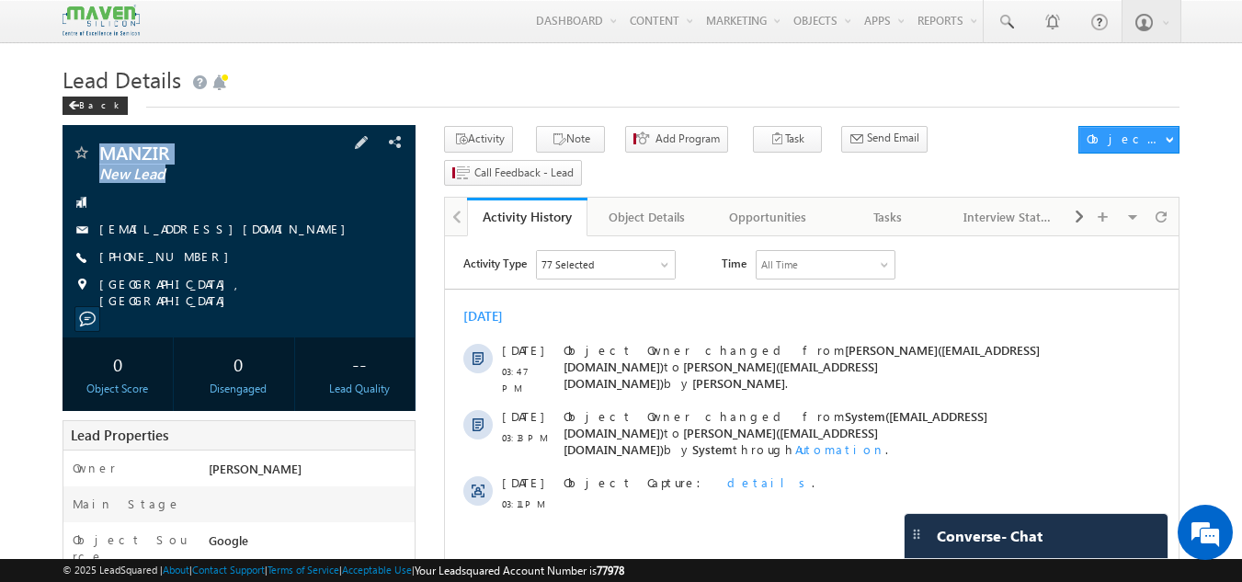
drag, startPoint x: 96, startPoint y: 147, endPoint x: 267, endPoint y: 230, distance: 189.9
click at [267, 230] on div "MANZIR New Lead [EMAIL_ADDRESS][DOMAIN_NAME] [PHONE_NUMBER]" at bounding box center [239, 225] width 335 height 165
click at [299, 211] on div at bounding box center [239, 202] width 335 height 18
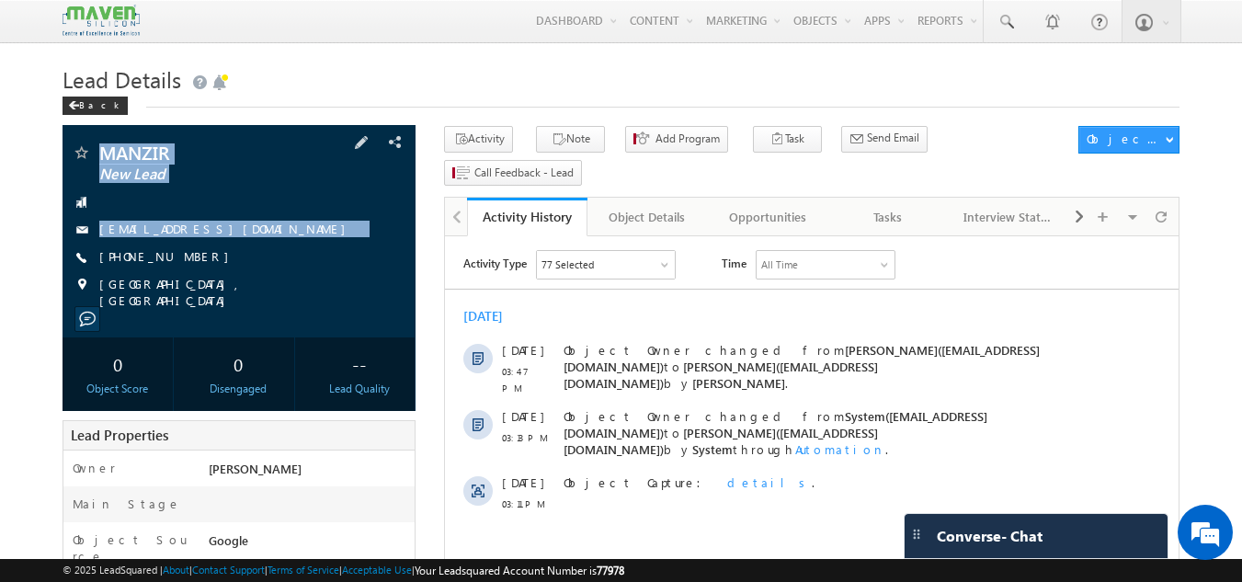
drag, startPoint x: 95, startPoint y: 146, endPoint x: 294, endPoint y: 252, distance: 225.7
click at [294, 252] on div "MANZIR New Lead [EMAIL_ADDRESS][DOMAIN_NAME] [PHONE_NUMBER]" at bounding box center [239, 225] width 335 height 165
click at [294, 252] on div "[PHONE_NUMBER]" at bounding box center [239, 257] width 335 height 18
drag, startPoint x: 89, startPoint y: 141, endPoint x: 355, endPoint y: 272, distance: 296.4
click at [355, 272] on div "MANZIR New Lead [EMAIL_ADDRESS][DOMAIN_NAME]" at bounding box center [239, 231] width 354 height 212
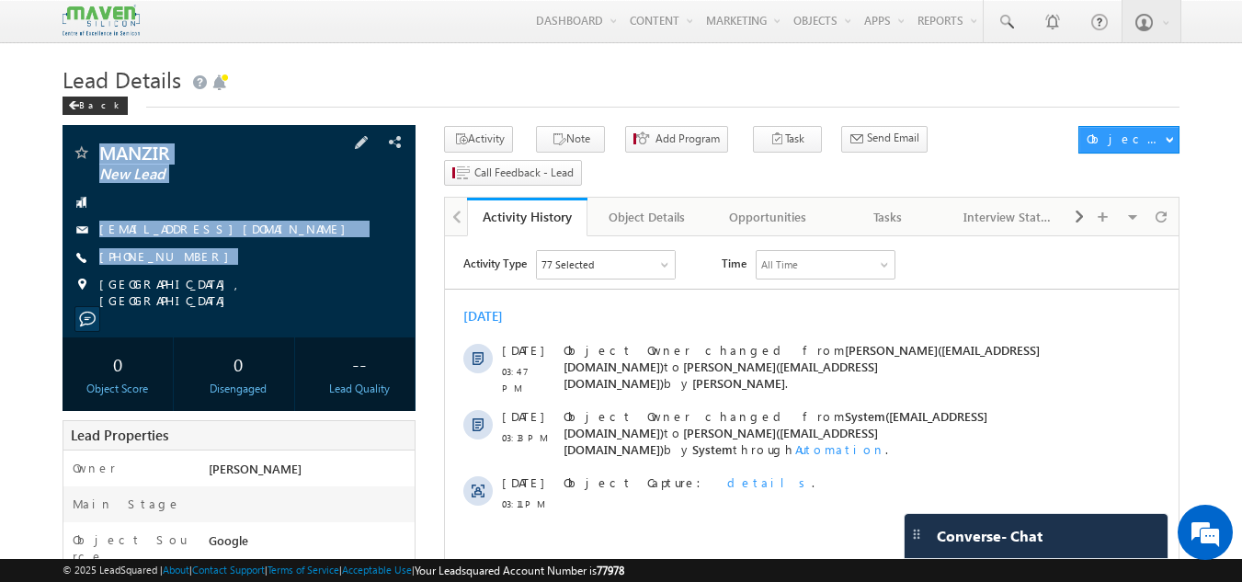
click at [355, 272] on div "MANZIR New Lead [EMAIL_ADDRESS][DOMAIN_NAME] [PHONE_NUMBER]" at bounding box center [239, 225] width 335 height 165
drag, startPoint x: 94, startPoint y: 145, endPoint x: 307, endPoint y: 243, distance: 234.4
click at [307, 243] on div "MANZIR New Lead [EMAIL_ADDRESS][DOMAIN_NAME] [PHONE_NUMBER]" at bounding box center [239, 225] width 335 height 165
drag, startPoint x: 93, startPoint y: 151, endPoint x: 302, endPoint y: 261, distance: 236.8
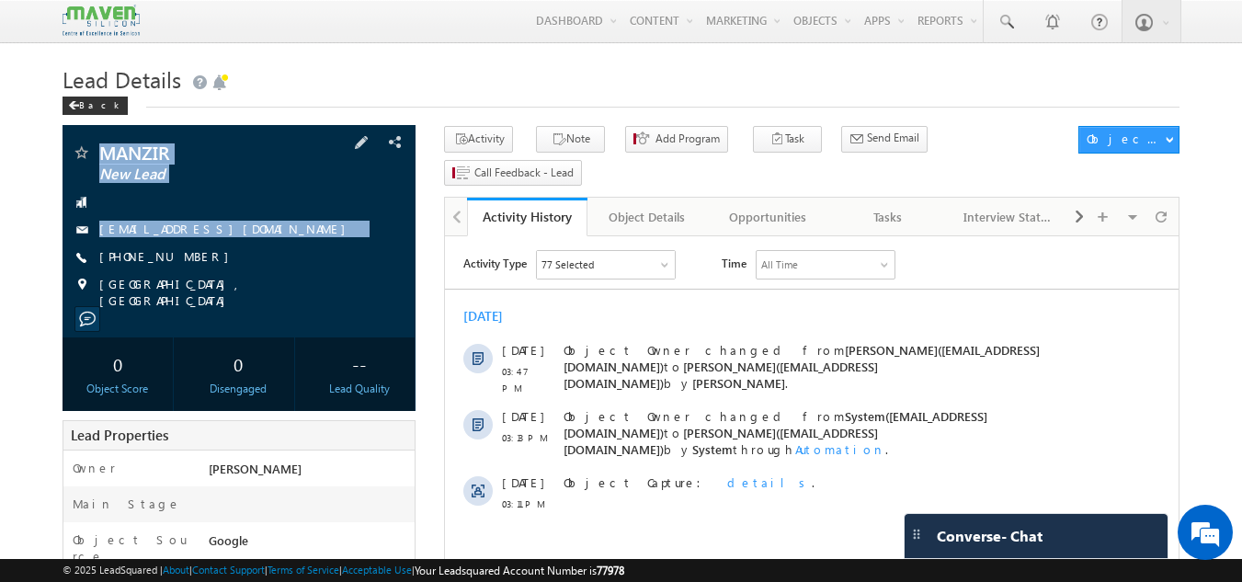
click at [302, 261] on div "MANZIR New Lead [EMAIL_ADDRESS][DOMAIN_NAME] [PHONE_NUMBER]" at bounding box center [239, 225] width 335 height 165
click at [302, 261] on div "[PHONE_NUMBER]" at bounding box center [239, 257] width 335 height 18
drag, startPoint x: 92, startPoint y: 142, endPoint x: 297, endPoint y: 252, distance: 232.3
click at [297, 252] on div "MANZIR New Lead [EMAIL_ADDRESS][DOMAIN_NAME]" at bounding box center [239, 231] width 354 height 212
click at [297, 252] on div "[PHONE_NUMBER]" at bounding box center [239, 257] width 335 height 18
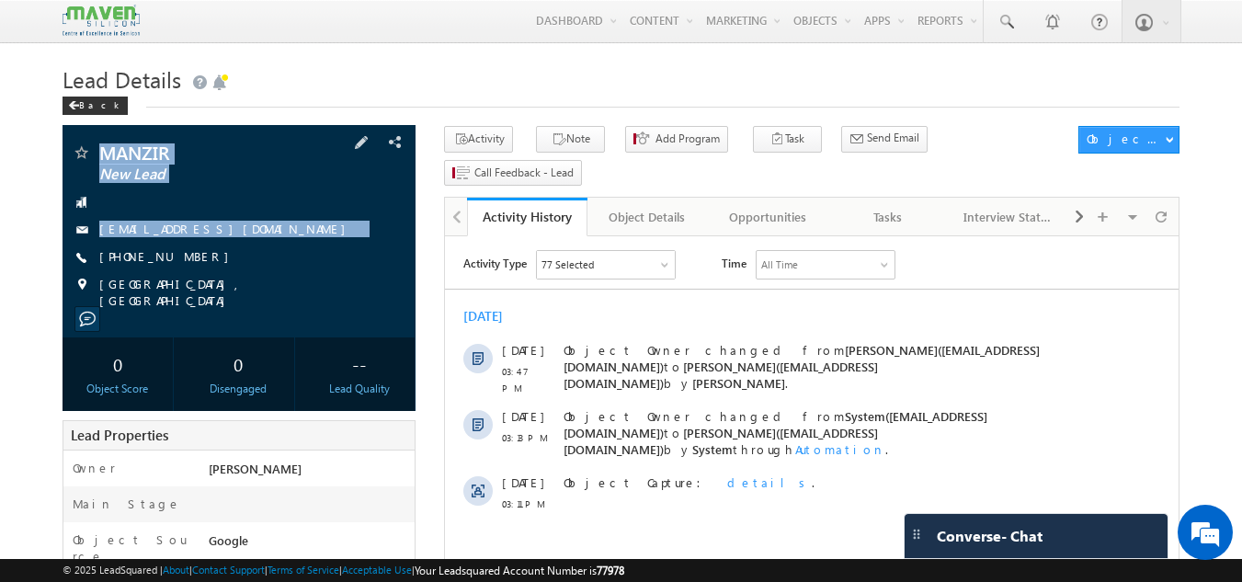
drag, startPoint x: 93, startPoint y: 149, endPoint x: 262, endPoint y: 232, distance: 188.3
click at [262, 232] on div "MANZIR New Lead [EMAIL_ADDRESS][DOMAIN_NAME] [PHONE_NUMBER]" at bounding box center [239, 225] width 335 height 165
click at [347, 222] on div "[EMAIL_ADDRESS][DOMAIN_NAME]" at bounding box center [239, 230] width 335 height 18
drag, startPoint x: 96, startPoint y: 152, endPoint x: 304, endPoint y: 243, distance: 227.6
click at [304, 243] on div "MANZIR New Lead [EMAIL_ADDRESS][DOMAIN_NAME] [PHONE_NUMBER]" at bounding box center [239, 225] width 335 height 165
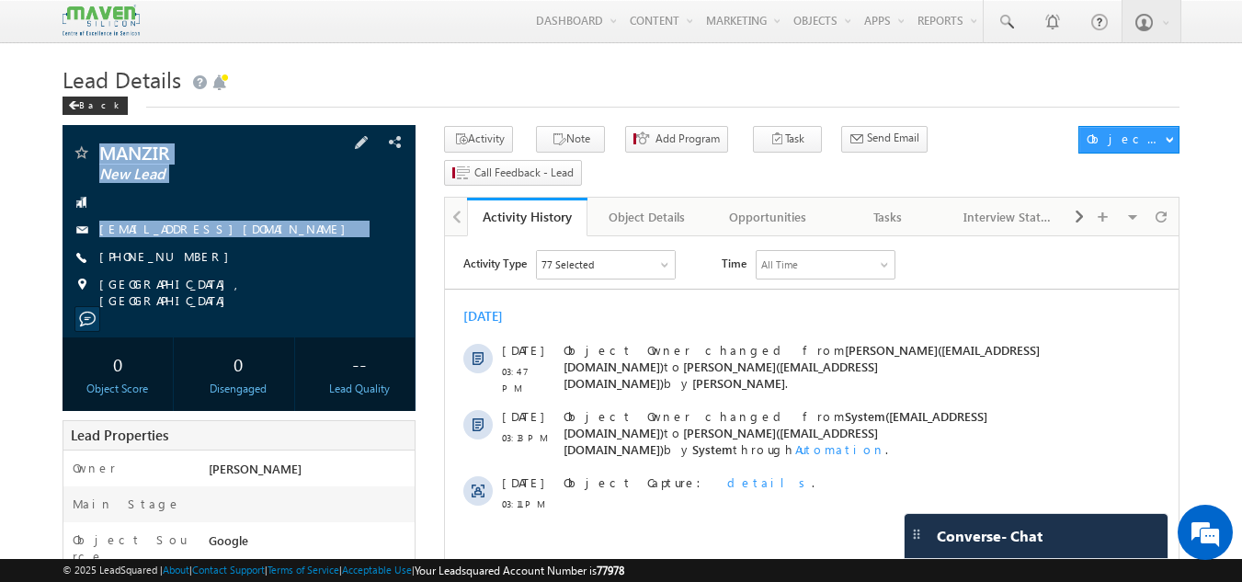
click at [216, 187] on div "MANZIR New Lead [EMAIL_ADDRESS][DOMAIN_NAME] [PHONE_NUMBER]" at bounding box center [239, 225] width 335 height 165
drag, startPoint x: 95, startPoint y: 151, endPoint x: 262, endPoint y: 233, distance: 186.2
click at [262, 233] on div "MANZIR New Lead [EMAIL_ADDRESS][DOMAIN_NAME] [PHONE_NUMBER]" at bounding box center [239, 225] width 335 height 165
click at [230, 177] on span "New Lead" at bounding box center [208, 174] width 218 height 18
drag, startPoint x: 96, startPoint y: 144, endPoint x: 265, endPoint y: 233, distance: 190.7
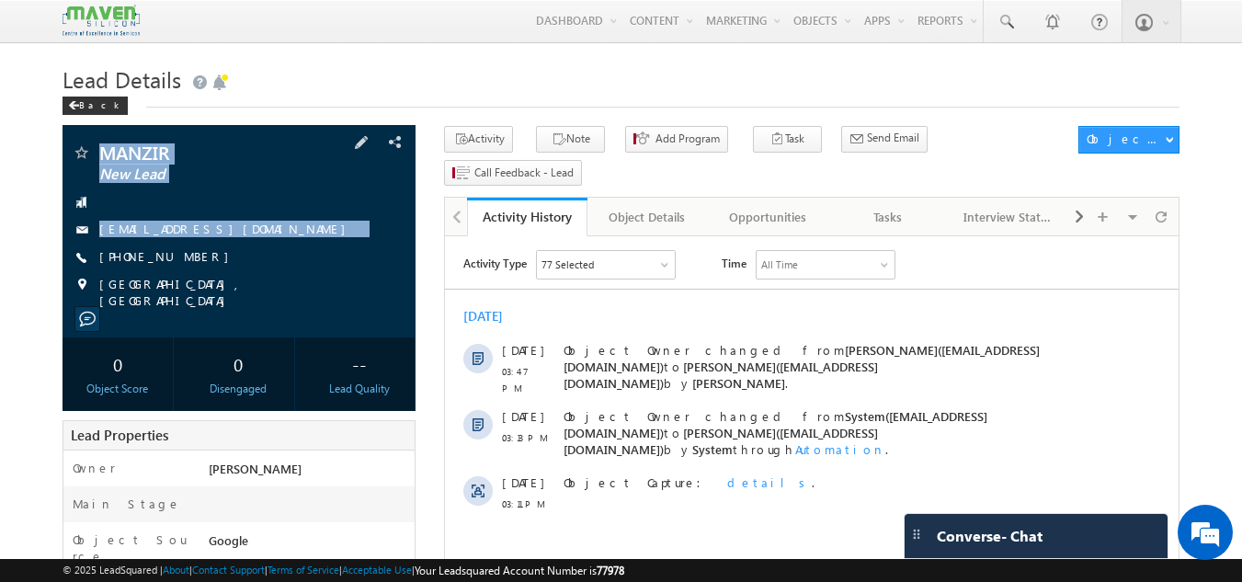
click at [265, 233] on div "MANZIR New Lead [EMAIL_ADDRESS][DOMAIN_NAME] [PHONE_NUMBER]" at bounding box center [239, 225] width 335 height 165
click at [287, 154] on span "MANZIR" at bounding box center [208, 152] width 218 height 18
